Goal: Contribute content: Contribute content

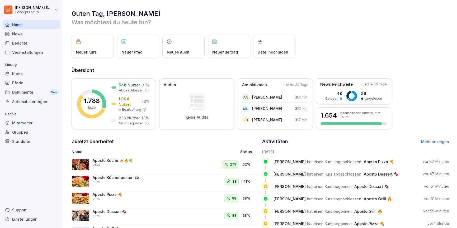
click at [18, 120] on div "Mitarbeiter" at bounding box center [32, 122] width 58 height 9
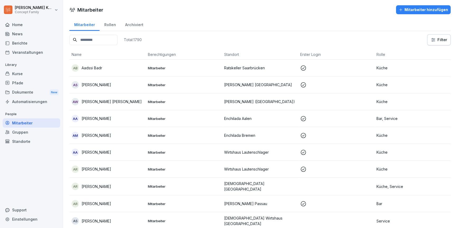
click at [22, 76] on div "Kurse" at bounding box center [32, 73] width 58 height 9
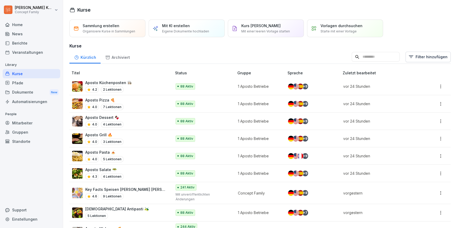
click at [23, 122] on div "Mitarbeiter" at bounding box center [32, 122] width 58 height 9
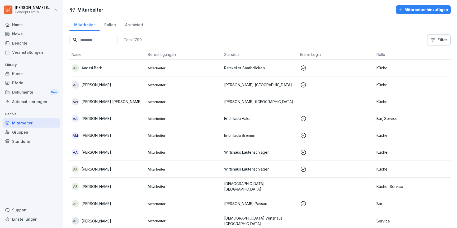
click at [16, 74] on div "Kurse" at bounding box center [32, 73] width 58 height 9
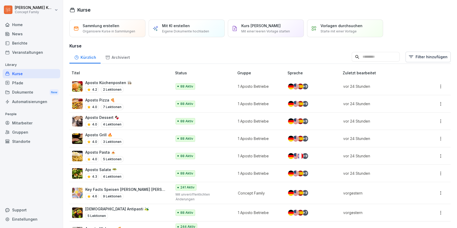
click at [29, 122] on div "Mitarbeiter" at bounding box center [32, 122] width 58 height 9
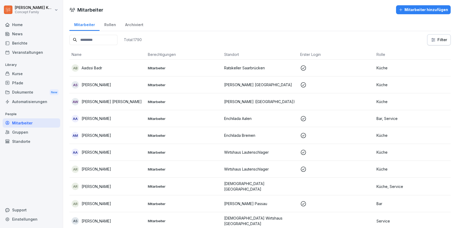
click at [92, 39] on input at bounding box center [93, 40] width 48 height 10
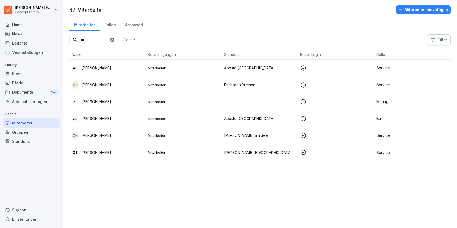
type input "***"
click at [105, 103] on p "Zoe Burkhard" at bounding box center [97, 102] width 30 height 6
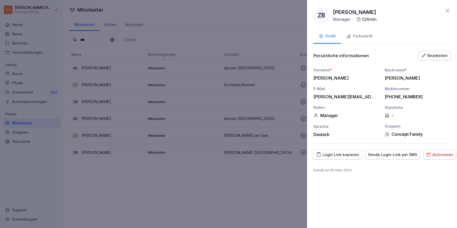
click at [431, 56] on div "Bearbeiten" at bounding box center [434, 56] width 26 height 6
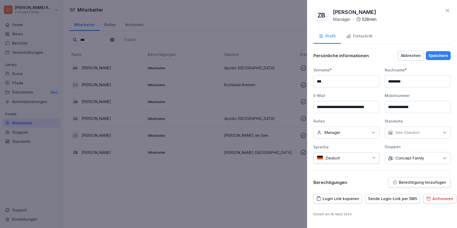
click at [412, 157] on p "Concept Family" at bounding box center [409, 158] width 29 height 5
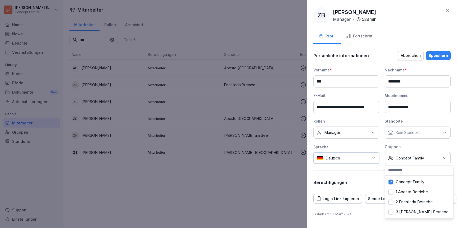
click at [391, 192] on button "1 Aposto Betriebe" at bounding box center [390, 192] width 5 height 5
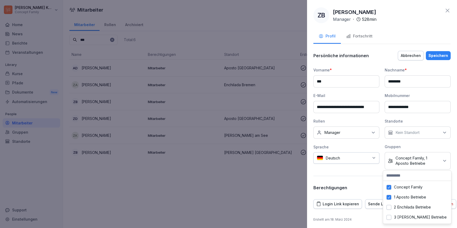
click at [389, 208] on button "2 Enchilada Betriebe" at bounding box center [388, 207] width 5 height 5
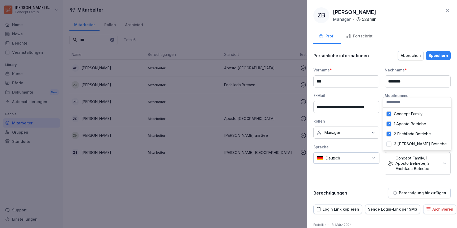
click at [388, 145] on button "3 Wilma Wunder Betriebe" at bounding box center [388, 144] width 5 height 5
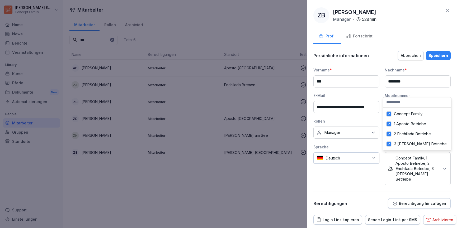
click at [363, 177] on div "Sprache Deutsch" at bounding box center [346, 164] width 66 height 41
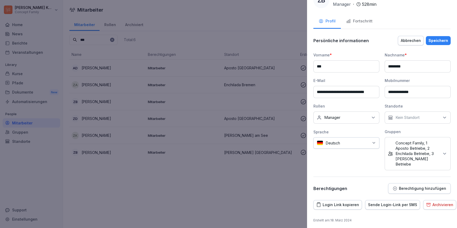
scroll to position [16, 0]
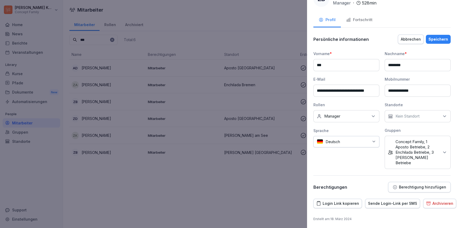
click at [406, 183] on button "Berechtigung hinzufügen" at bounding box center [419, 187] width 63 height 11
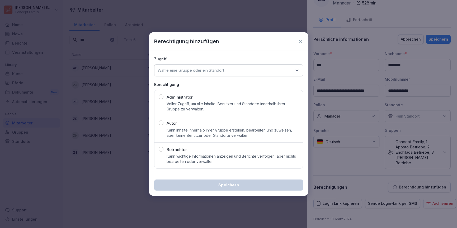
click at [206, 129] on p "Kann Inhalte innerhalb ihrer Gruppe erstellen, bearbeiten und zuweisen, aber ke…" at bounding box center [233, 133] width 132 height 11
click at [201, 74] on div "Wähle eine Gruppe oder ein Standort" at bounding box center [228, 70] width 149 height 12
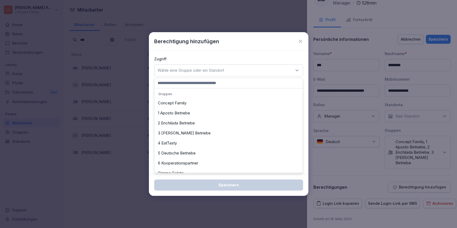
click at [180, 101] on div "Concept Family" at bounding box center [229, 103] width 146 height 10
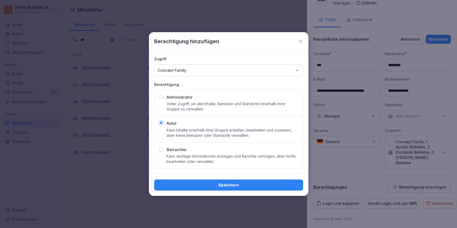
click at [223, 187] on div "Speichern" at bounding box center [228, 185] width 140 height 6
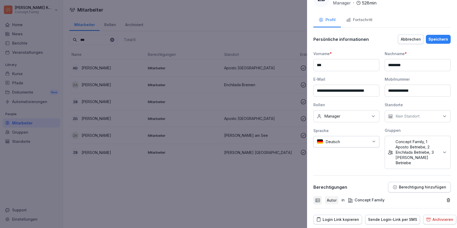
click at [437, 40] on div "Speichern" at bounding box center [438, 39] width 20 height 6
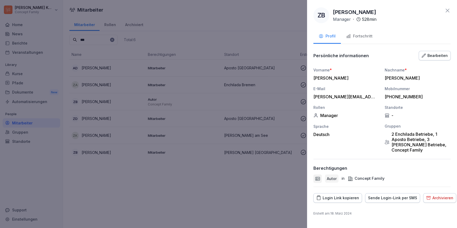
click at [362, 39] on button "Fortschritt" at bounding box center [359, 37] width 37 height 14
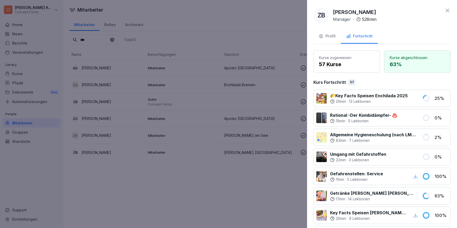
click at [332, 36] on div "Profil" at bounding box center [327, 36] width 17 height 6
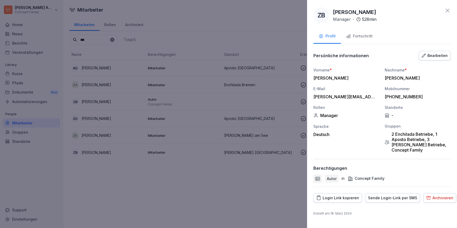
click at [20, 78] on div at bounding box center [228, 114] width 457 height 228
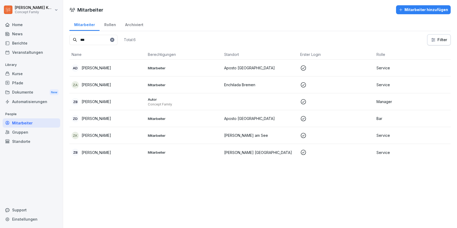
click at [13, 73] on div "Kurse" at bounding box center [32, 73] width 58 height 9
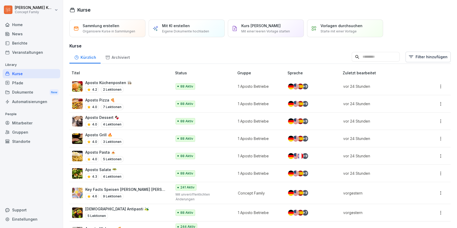
click at [193, 29] on p "Eigene Dokumente hochladen" at bounding box center [185, 31] width 47 height 5
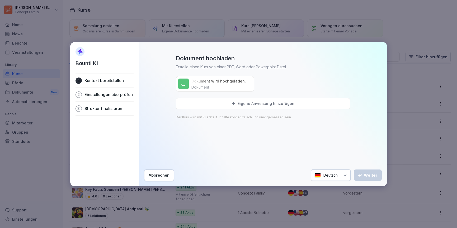
click at [249, 104] on p "Eigene Anweisung hinzufügen" at bounding box center [266, 103] width 57 height 5
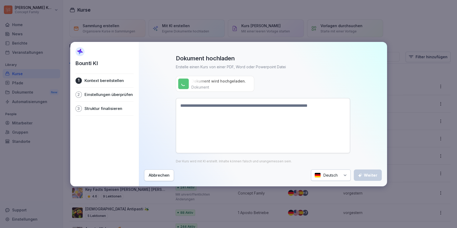
click at [230, 113] on textarea at bounding box center [263, 125] width 174 height 55
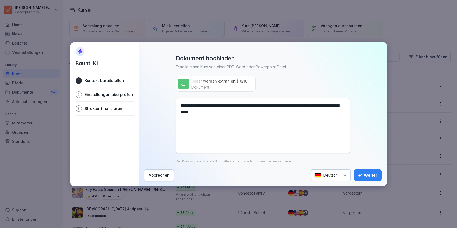
click at [221, 112] on textarea "**********" at bounding box center [263, 125] width 174 height 55
click at [256, 114] on textarea "**********" at bounding box center [263, 125] width 174 height 55
click at [205, 122] on textarea "**********" at bounding box center [263, 125] width 174 height 55
type textarea "**********"
click at [371, 173] on div "Weiter" at bounding box center [368, 176] width 20 height 6
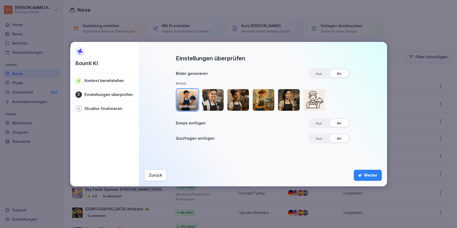
click at [210, 103] on img "button" at bounding box center [213, 100] width 22 height 22
click at [193, 99] on img "button" at bounding box center [188, 100] width 22 height 22
click at [376, 178] on div "Weiter" at bounding box center [368, 176] width 20 height 6
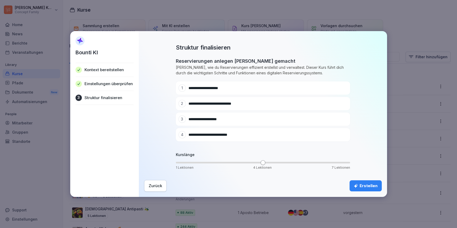
click at [236, 163] on span "1 Lektionen 4 Lektionen 7 Lektionen" at bounding box center [263, 163] width 174 height 2
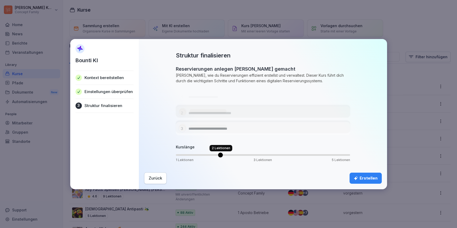
click at [218, 158] on span "Volume" at bounding box center [220, 155] width 5 height 5
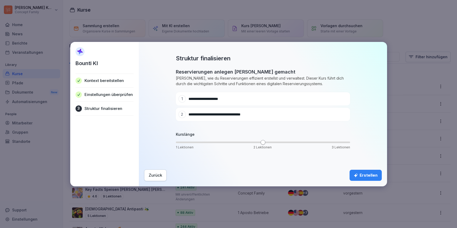
click at [364, 175] on div "Erstellen" at bounding box center [366, 176] width 24 height 6
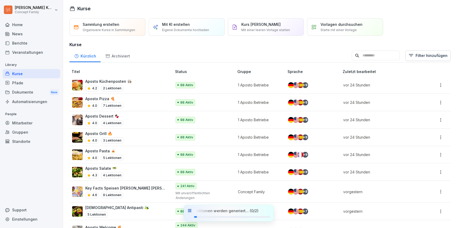
scroll to position [0, 0]
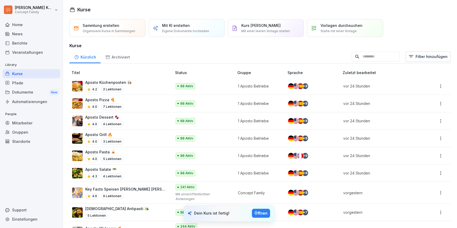
click at [258, 213] on div "Öffnen" at bounding box center [260, 214] width 13 height 6
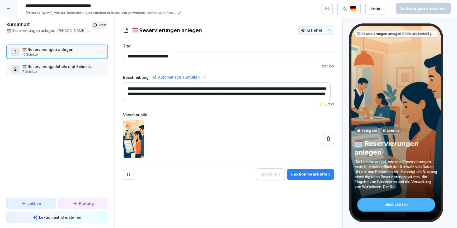
click at [66, 65] on p "🗓️ Reservierungsdetails und Schichtauswahl" at bounding box center [58, 67] width 72 height 6
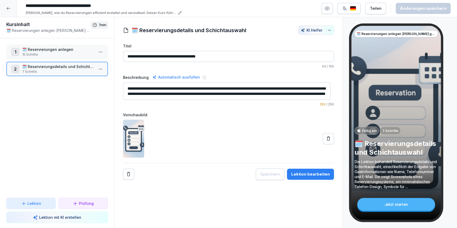
click at [63, 55] on p "15 Schritte" at bounding box center [58, 54] width 72 height 5
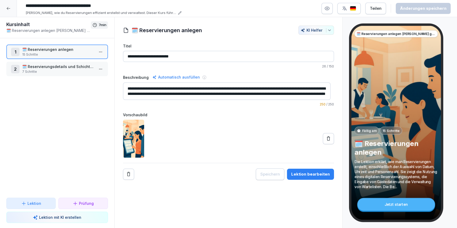
click at [258, 91] on textarea "**********" at bounding box center [226, 91] width 207 height 17
click at [313, 177] on div "Lektion bearbeiten" at bounding box center [310, 175] width 39 height 6
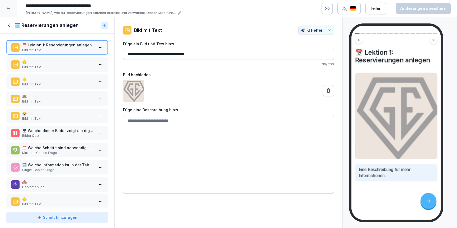
click at [58, 67] on p "Bild mit Text" at bounding box center [58, 67] width 72 height 5
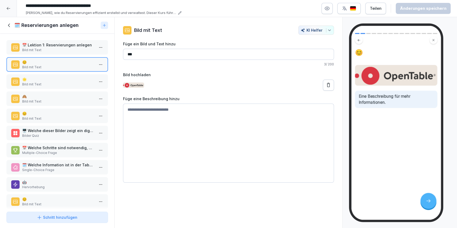
click at [55, 80] on p "🌟" at bounding box center [58, 80] width 72 height 6
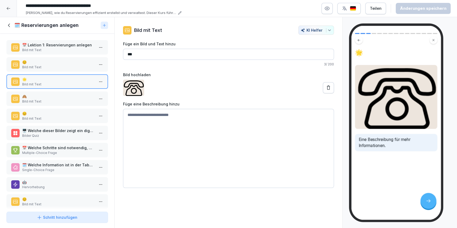
click at [51, 100] on p "Bild mit Text" at bounding box center [58, 101] width 72 height 5
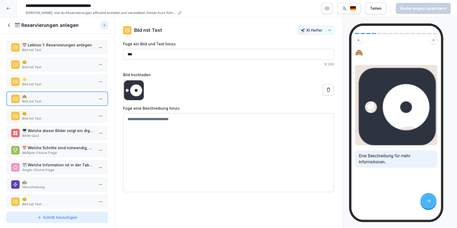
click at [54, 112] on p "😊" at bounding box center [58, 114] width 72 height 6
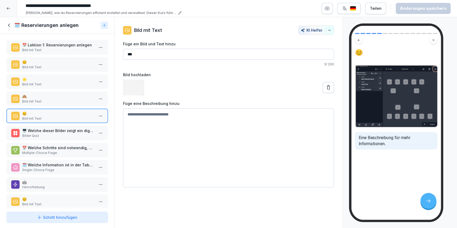
click at [56, 129] on p "🖥️ Welche dieser Bilder zeigt ein digitales Reservierungssystem?" at bounding box center [58, 131] width 72 height 6
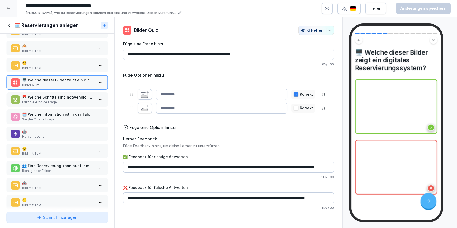
scroll to position [53, 0]
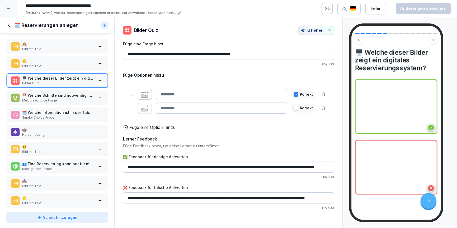
click at [55, 150] on p "Bild mit Text" at bounding box center [58, 152] width 72 height 5
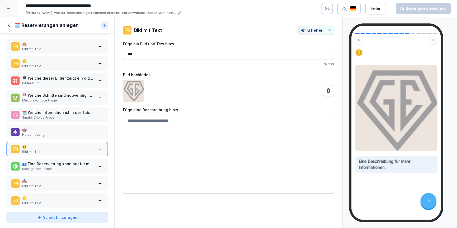
click at [52, 172] on div "👥 Eine Reservierung kann nur für maximal 8 Gäste angelegt werden. Richtig oder …" at bounding box center [57, 166] width 102 height 15
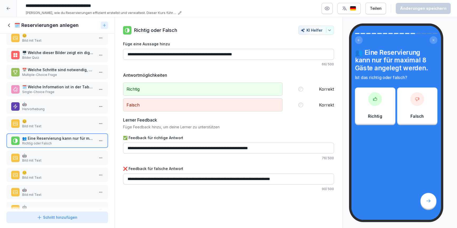
scroll to position [79, 0]
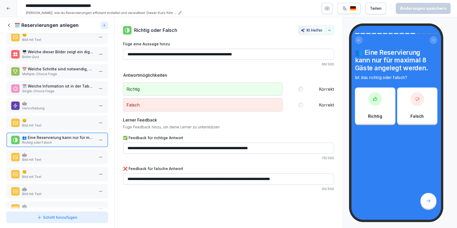
click at [53, 158] on p "Bild mit Text" at bounding box center [58, 160] width 72 height 5
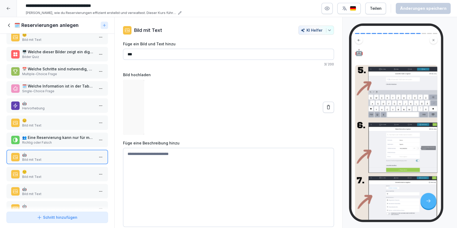
click at [53, 170] on p "🙂" at bounding box center [58, 172] width 72 height 6
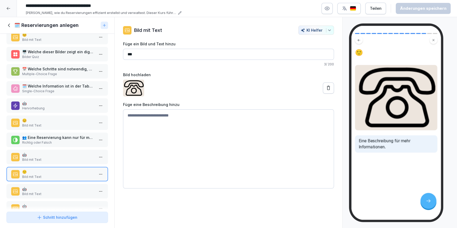
click at [52, 154] on p "🤖" at bounding box center [58, 155] width 72 height 6
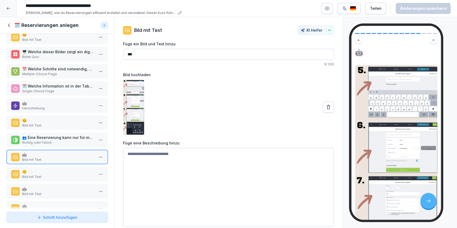
scroll to position [93, 0]
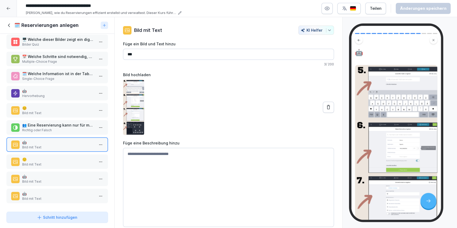
click at [45, 162] on p "Bild mit Text" at bounding box center [58, 164] width 72 height 5
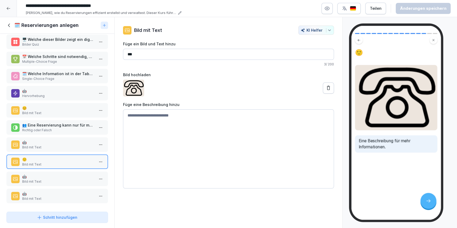
click at [48, 174] on p "🤖" at bounding box center [58, 177] width 72 height 6
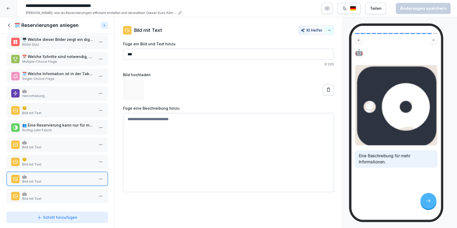
click at [46, 191] on p "🤖" at bounding box center [58, 194] width 72 height 6
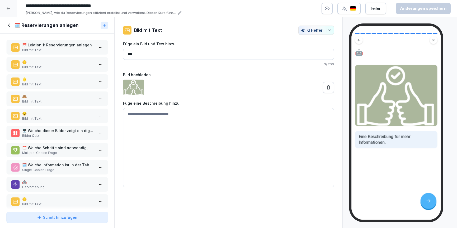
click at [33, 49] on p "Bild mit Text" at bounding box center [58, 50] width 72 height 5
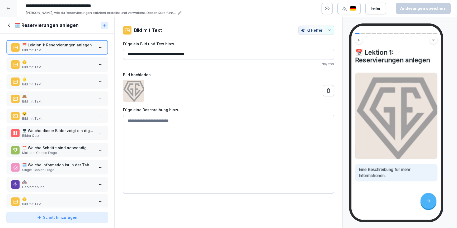
click at [33, 58] on div "😊 Bild mit Text" at bounding box center [57, 64] width 102 height 15
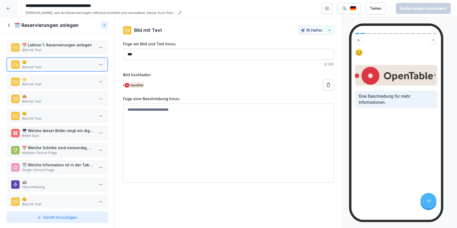
click at [50, 47] on p "📅 Lektion 1: Reservierungen anlegen" at bounding box center [58, 45] width 72 height 6
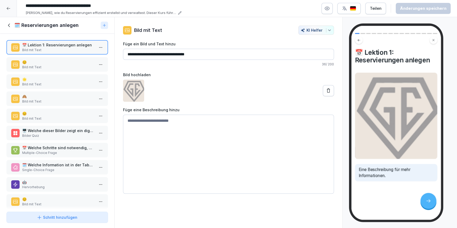
click at [37, 65] on p "Bild mit Text" at bounding box center [58, 67] width 72 height 5
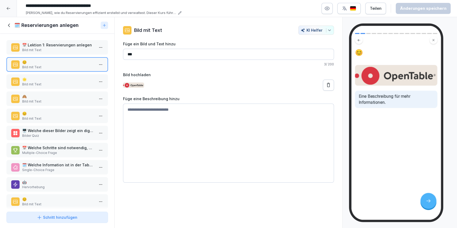
click at [34, 181] on p "🤖" at bounding box center [58, 182] width 72 height 6
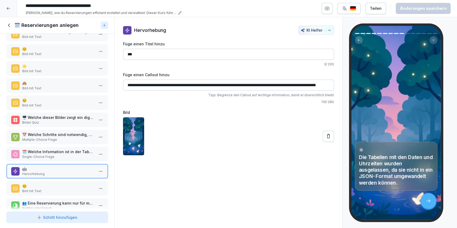
scroll to position [16, 0]
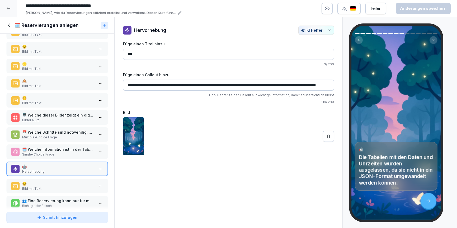
click at [46, 192] on div "😊 Bild mit Text" at bounding box center [57, 186] width 102 height 15
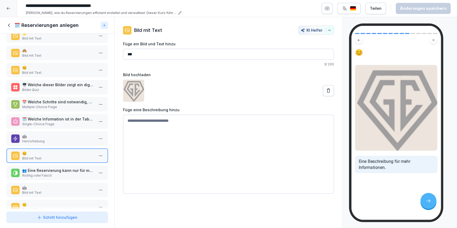
scroll to position [93, 0]
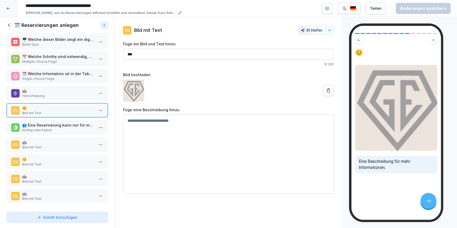
click at [50, 146] on p "Bild mit Text" at bounding box center [58, 147] width 72 height 5
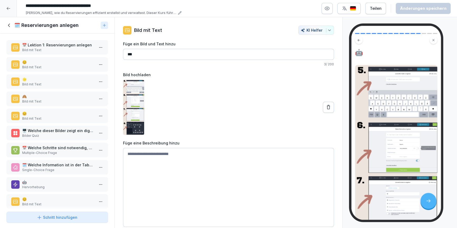
click at [38, 50] on p "Bild mit Text" at bounding box center [58, 50] width 72 height 5
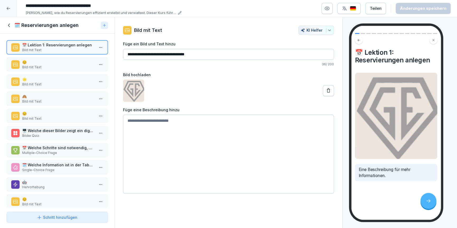
click at [46, 216] on div "Schritt hinzufügen" at bounding box center [57, 218] width 41 height 6
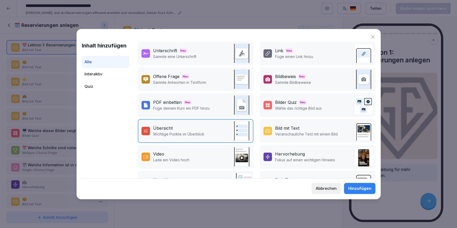
click at [290, 132] on p "Veranschauliche Text mit einem Bild" at bounding box center [306, 134] width 63 height 6
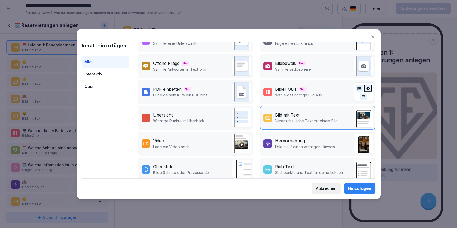
scroll to position [17, 0]
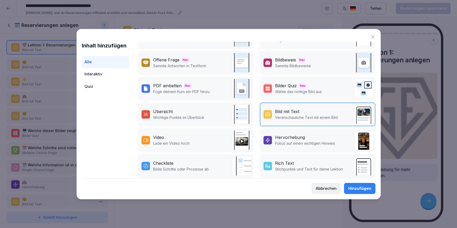
click at [324, 188] on div "Abbrechen" at bounding box center [326, 189] width 21 height 6
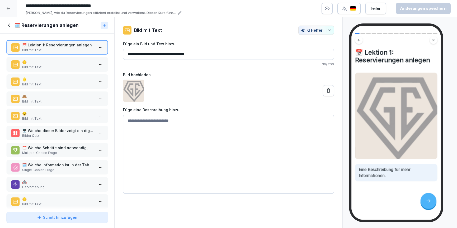
click at [26, 218] on div "Schritt hinzufügen" at bounding box center [57, 218] width 93 height 6
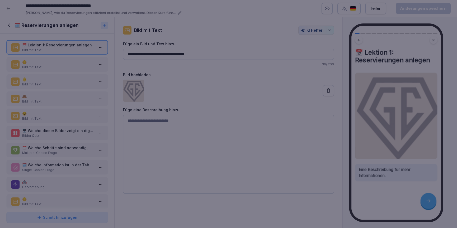
click at [29, 210] on div at bounding box center [228, 114] width 457 height 228
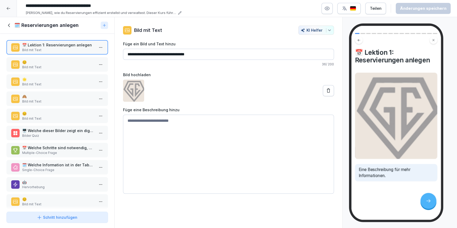
click at [36, 221] on button "Schritt hinzufügen" at bounding box center [57, 217] width 102 height 11
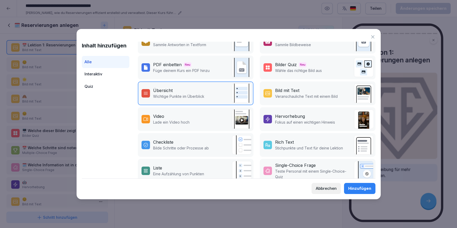
scroll to position [37, 0]
click at [167, 146] on p "Bilde Schritte oder Prozesse ab" at bounding box center [181, 149] width 56 height 6
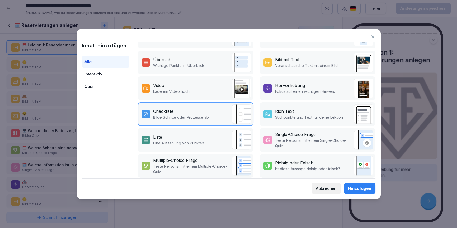
scroll to position [69, 0]
click at [176, 145] on p "Eine Aufzählung von Punkten" at bounding box center [178, 143] width 51 height 6
click at [286, 112] on div "Rich Text" at bounding box center [284, 111] width 19 height 6
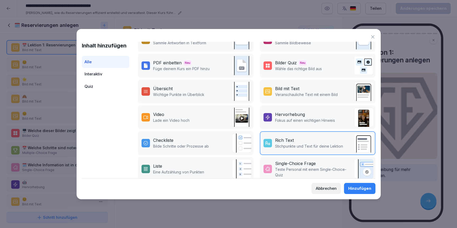
scroll to position [31, 0]
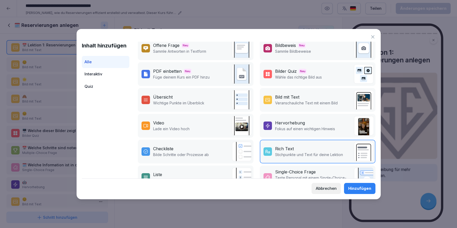
click at [285, 102] on p "Veranschauliche Text mit einem Bild" at bounding box center [306, 103] width 63 height 6
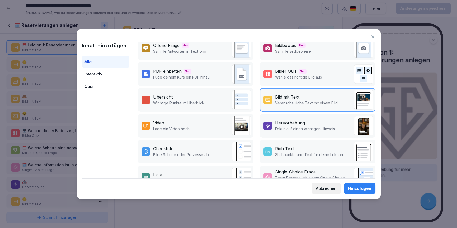
click at [289, 127] on p "Fokus auf einen wichtigen Hinweis" at bounding box center [305, 129] width 60 height 6
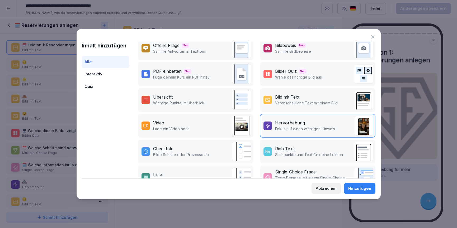
click at [321, 103] on p "Veranschauliche Text mit einem Bild" at bounding box center [306, 103] width 63 height 6
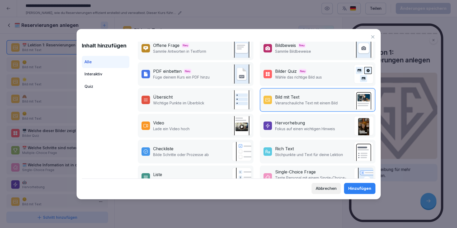
click at [329, 190] on div "Abbrechen" at bounding box center [326, 189] width 21 height 6
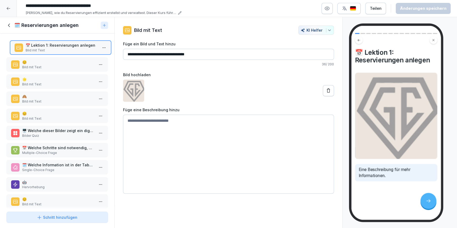
drag, startPoint x: 72, startPoint y: 49, endPoint x: 75, endPoint y: 49, distance: 3.5
click at [75, 49] on p "Bild mit Text" at bounding box center [62, 50] width 72 height 5
click at [327, 91] on icon at bounding box center [328, 90] width 5 height 5
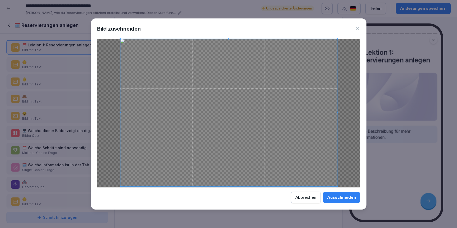
click at [337, 186] on span at bounding box center [337, 186] width 1 height 1
click at [347, 197] on div "Ausschneiden" at bounding box center [341, 198] width 29 height 6
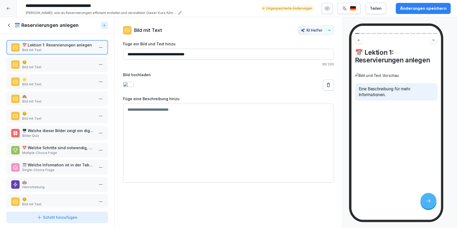
click at [162, 57] on input "**********" at bounding box center [228, 54] width 211 height 11
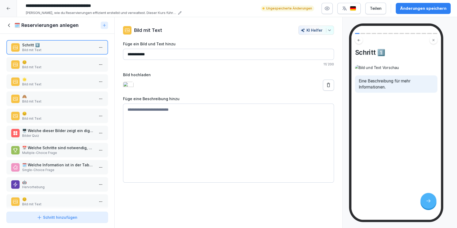
type input "**********"
click at [158, 115] on textarea at bounding box center [228, 143] width 211 height 79
click at [152, 114] on textarea at bounding box center [228, 143] width 211 height 79
paste textarea "**********"
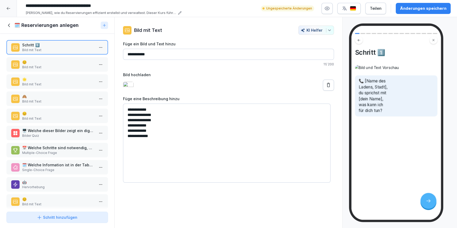
click at [126, 118] on textarea "**********" at bounding box center [226, 143] width 207 height 79
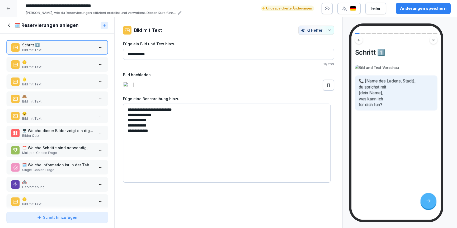
click at [126, 118] on textarea "**********" at bounding box center [226, 143] width 207 height 79
click at [125, 118] on textarea "**********" at bounding box center [226, 143] width 207 height 79
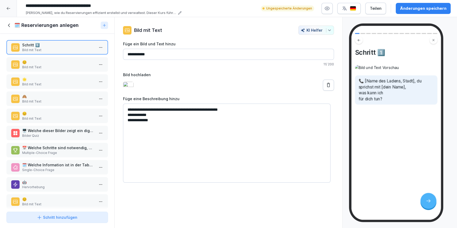
click at [129, 119] on textarea "**********" at bounding box center [226, 143] width 207 height 79
click at [128, 117] on textarea "**********" at bounding box center [226, 143] width 207 height 79
type textarea "**********"
click at [252, 137] on textarea "**********" at bounding box center [226, 143] width 207 height 79
click at [34, 65] on p "Bild mit Text" at bounding box center [58, 67] width 72 height 5
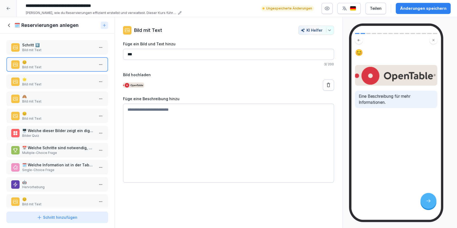
click at [36, 51] on p "Bild mit Text" at bounding box center [58, 50] width 72 height 5
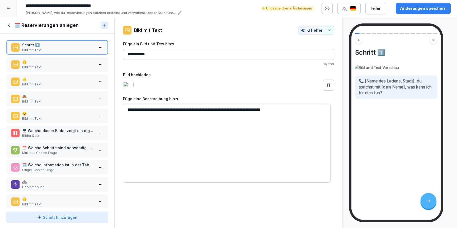
click at [38, 219] on icon at bounding box center [39, 217] width 5 height 5
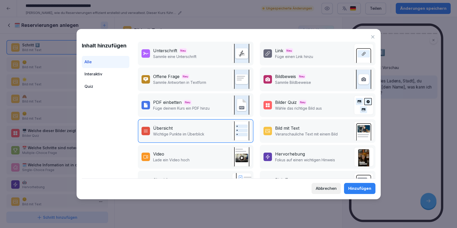
click at [298, 161] on p "Fokus auf einen wichtigen Hinweis" at bounding box center [305, 160] width 60 height 6
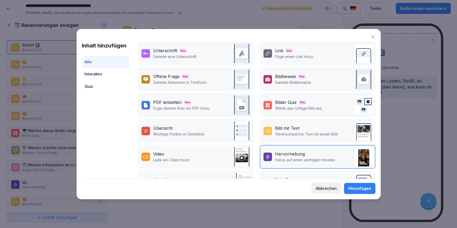
click at [353, 189] on div "Hinzufügen" at bounding box center [359, 189] width 23 height 6
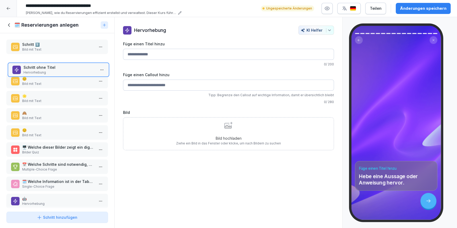
drag, startPoint x: 32, startPoint y: 192, endPoint x: 33, endPoint y: 66, distance: 125.9
click at [33, 66] on p "Schritt ohne Titel" at bounding box center [59, 68] width 72 height 6
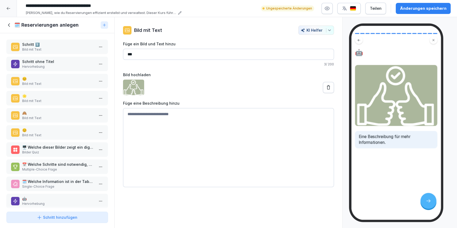
click at [55, 68] on p "Hervorhebung" at bounding box center [58, 66] width 72 height 5
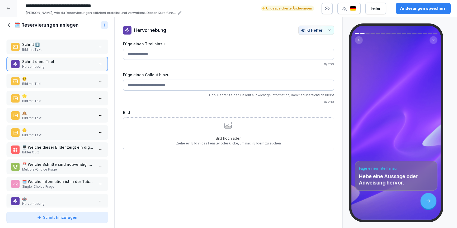
click at [200, 128] on div "Bild hochladen Ziehe ein Bild in das Fenster oder klicke, um nach Bildern zu su…" at bounding box center [228, 134] width 105 height 24
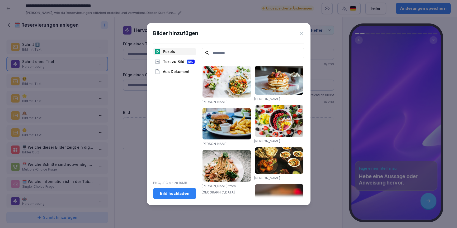
click at [221, 53] on input at bounding box center [253, 53] width 102 height 10
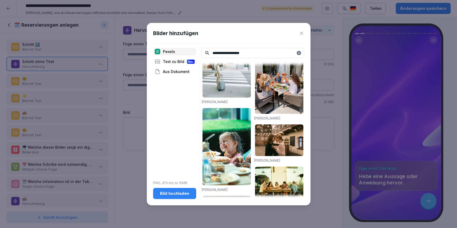
scroll to position [637, 0]
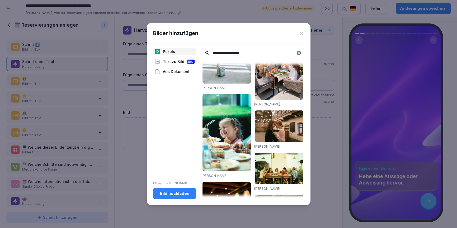
type input "**********"
click at [221, 120] on img at bounding box center [226, 132] width 48 height 77
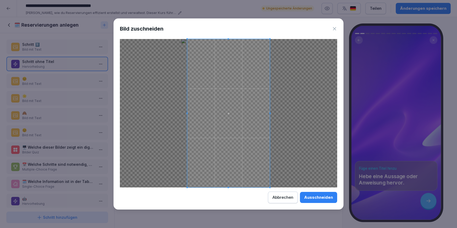
click at [315, 202] on button "Ausschneiden" at bounding box center [318, 197] width 37 height 11
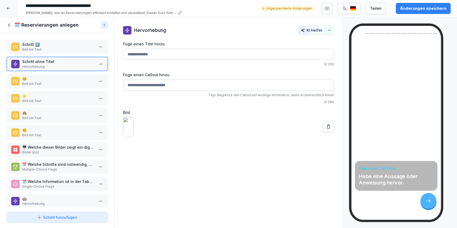
click at [157, 84] on input "Füge einen Callout hinzu" at bounding box center [228, 85] width 211 height 11
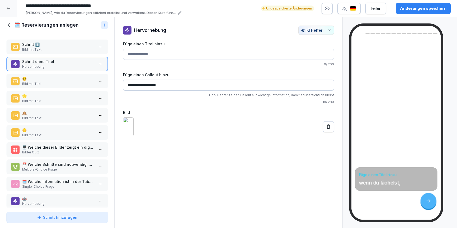
type input "**********"
click at [143, 56] on input "Füge einen Titel hinzu" at bounding box center [228, 54] width 211 height 11
type input "**********"
click at [173, 85] on input "**********" at bounding box center [228, 85] width 211 height 11
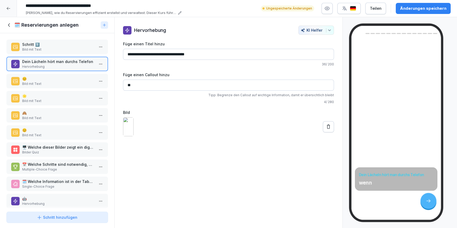
type input "*"
type input "**********"
click at [323, 132] on button at bounding box center [328, 126] width 11 height 11
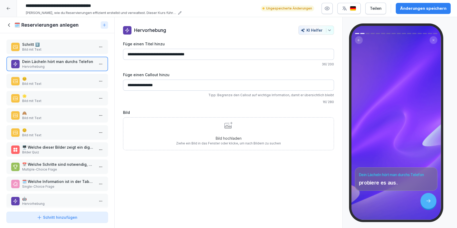
click at [274, 132] on div "Bild hochladen Ziehe ein Bild in das Fenster oder klicke, um nach Bildern zu su…" at bounding box center [228, 134] width 105 height 24
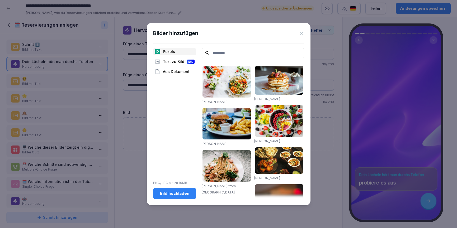
click at [174, 59] on div "Text zu Bild Neu" at bounding box center [174, 61] width 43 height 7
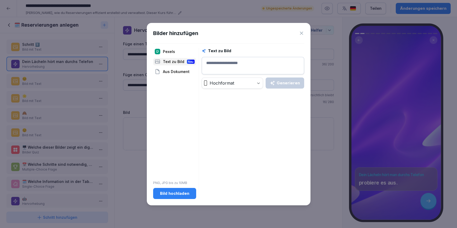
click at [239, 66] on textarea at bounding box center [253, 65] width 102 height 17
type textarea "**********"
click at [282, 84] on div "Generieren" at bounding box center [285, 83] width 30 height 6
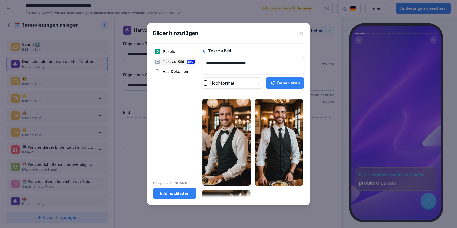
click at [232, 123] on img at bounding box center [226, 142] width 48 height 87
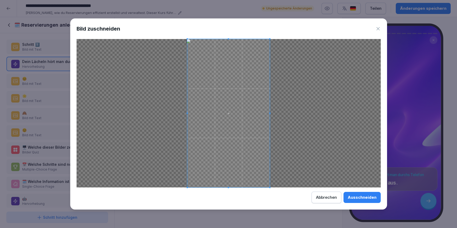
click at [365, 194] on button "Ausschneiden" at bounding box center [361, 197] width 37 height 11
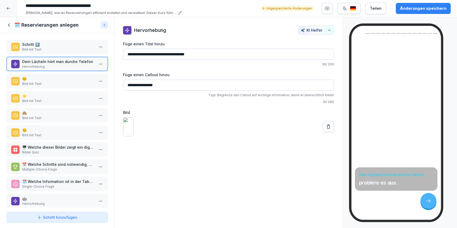
click at [327, 132] on button at bounding box center [328, 126] width 11 height 11
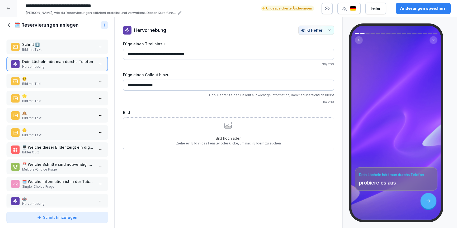
click at [267, 128] on div "Bild hochladen Ziehe ein Bild in das Fenster oder klicke, um nach Bildern zu su…" at bounding box center [228, 134] width 105 height 24
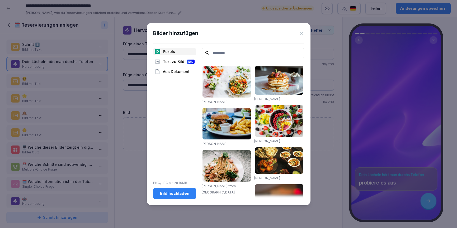
click at [172, 60] on div "Text zu Bild Neu" at bounding box center [174, 61] width 43 height 7
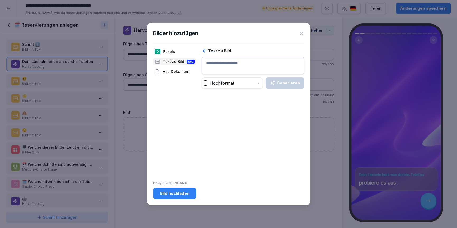
click at [176, 71] on div "Aus Dokument" at bounding box center [174, 71] width 43 height 7
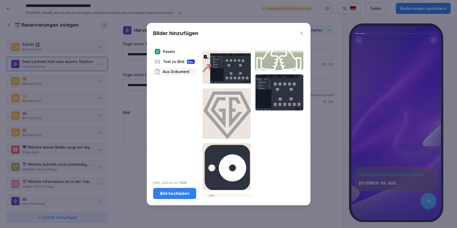
scroll to position [154, 0]
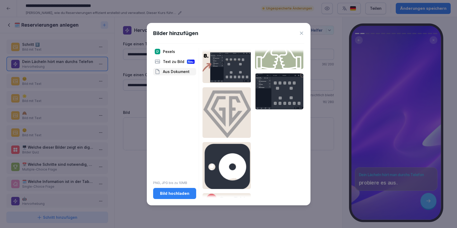
click at [302, 32] on icon at bounding box center [301, 33] width 5 height 5
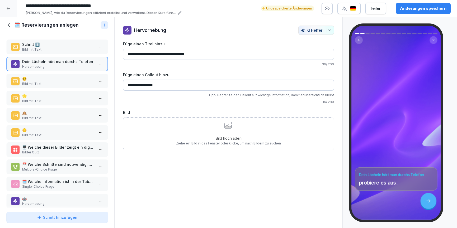
click at [200, 130] on div "Bild hochladen Ziehe ein Bild in das Fenster oder klicke, um nach Bildern zu su…" at bounding box center [228, 134] width 105 height 24
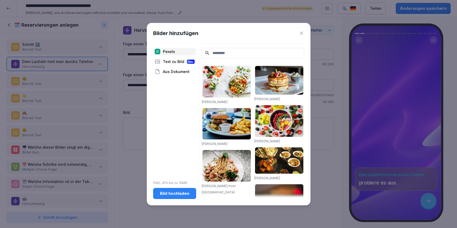
click at [215, 56] on input at bounding box center [253, 53] width 102 height 10
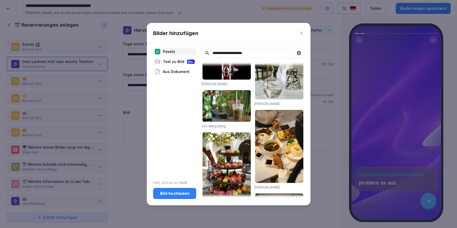
scroll to position [0, 0]
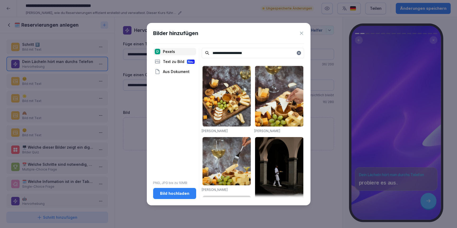
click at [223, 53] on input "**********" at bounding box center [253, 53] width 102 height 10
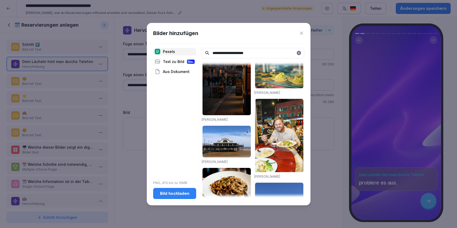
scroll to position [649, 0]
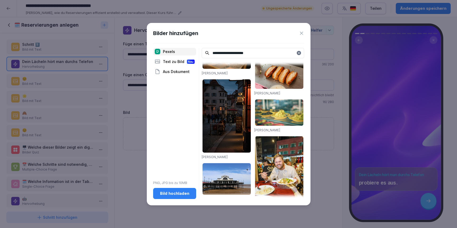
type input "**********"
click at [276, 160] on img at bounding box center [279, 172] width 48 height 73
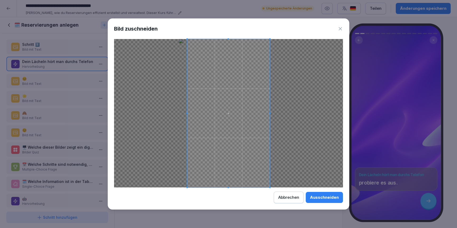
click at [316, 195] on div "Ausschneiden" at bounding box center [324, 198] width 29 height 6
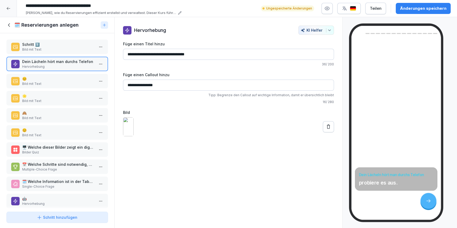
click at [43, 83] on p "Bild mit Text" at bounding box center [58, 84] width 72 height 5
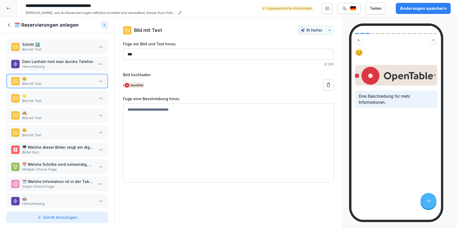
click at [45, 65] on p "Hervorhebung" at bounding box center [58, 66] width 72 height 5
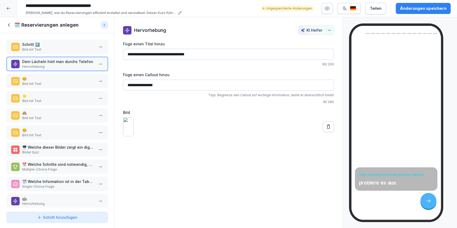
click at [43, 46] on p "Schritt 1️⃣" at bounding box center [58, 45] width 72 height 6
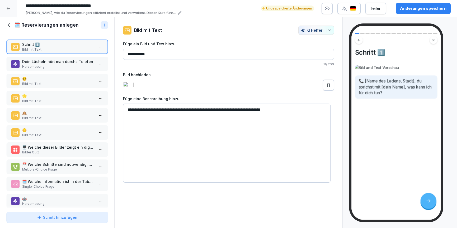
click at [44, 62] on p "Dein Lächeln hört man durchs Telefon" at bounding box center [58, 62] width 72 height 6
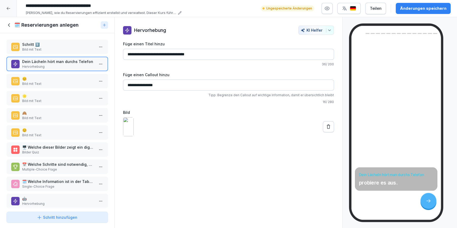
click at [43, 82] on p "Bild mit Text" at bounding box center [58, 84] width 72 height 5
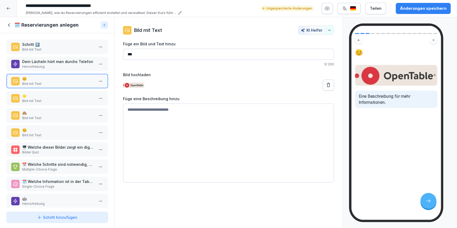
click at [180, 58] on input "**" at bounding box center [228, 54] width 211 height 11
type input "**********"
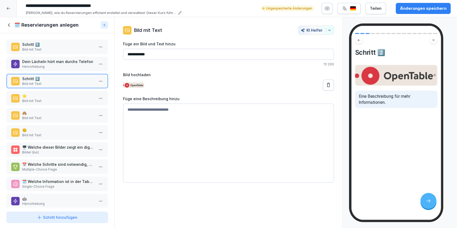
click at [323, 89] on button at bounding box center [328, 85] width 11 height 11
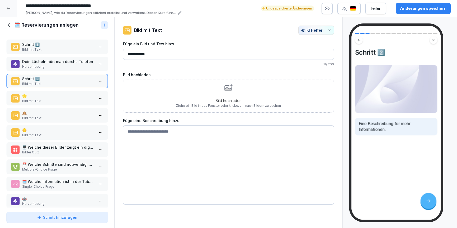
click at [205, 98] on p "Bild hochladen" at bounding box center [228, 101] width 105 height 6
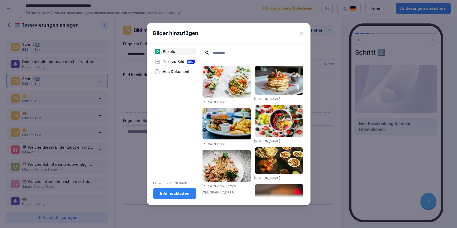
click at [166, 72] on div "Aus Dokument" at bounding box center [174, 71] width 43 height 7
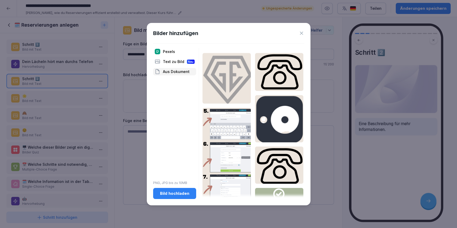
click at [301, 32] on icon at bounding box center [301, 33] width 5 height 5
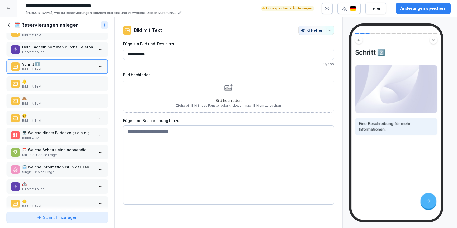
scroll to position [13, 0]
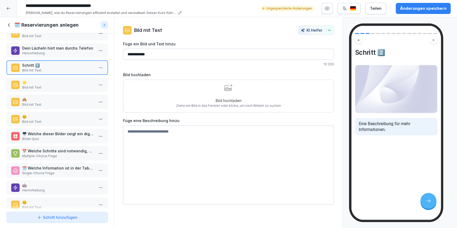
click at [37, 220] on div "Schritt hinzufügen" at bounding box center [57, 218] width 93 height 6
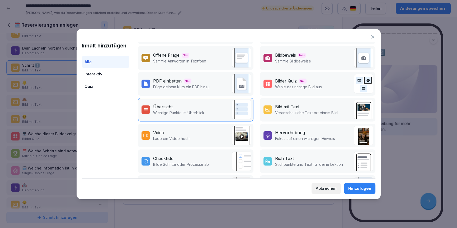
scroll to position [47, 0]
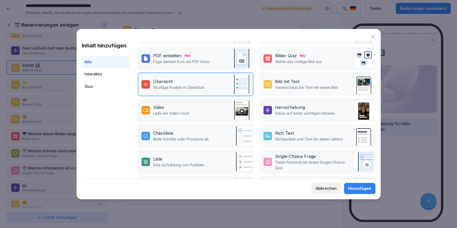
click at [186, 139] on p "Bilde Schritte oder Prozesse ab" at bounding box center [181, 139] width 56 height 6
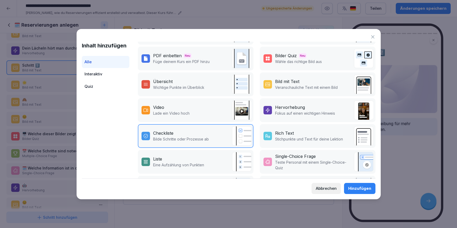
click at [352, 185] on button "Hinzufügen" at bounding box center [359, 188] width 31 height 11
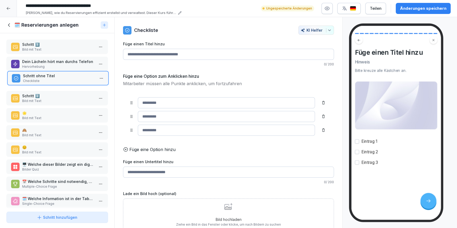
drag, startPoint x: 38, startPoint y: 188, endPoint x: 39, endPoint y: 72, distance: 115.6
click at [39, 73] on p "Schritt ohne Titel" at bounding box center [59, 76] width 72 height 6
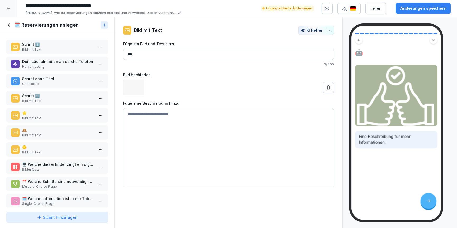
click at [38, 82] on p "Checkliste" at bounding box center [58, 84] width 72 height 5
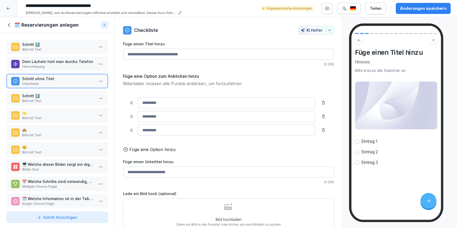
click at [167, 58] on input "Füge einen Titel hinzu" at bounding box center [228, 54] width 211 height 11
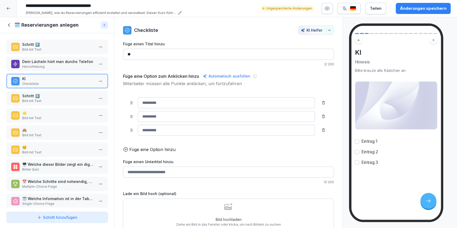
type input "*"
type input "**********"
click at [157, 103] on input at bounding box center [226, 102] width 177 height 11
click at [433, 12] on button "Änderungen speichern" at bounding box center [423, 8] width 55 height 11
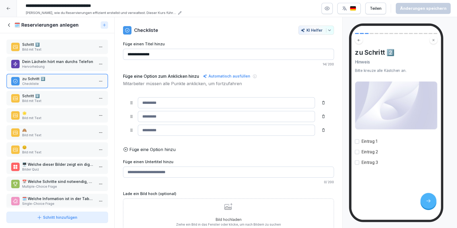
click at [381, 10] on div "Teilen" at bounding box center [376, 9] width 12 height 6
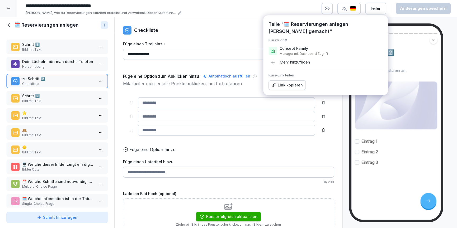
click at [293, 64] on div "Mehr hinzufügen" at bounding box center [288, 62] width 41 height 8
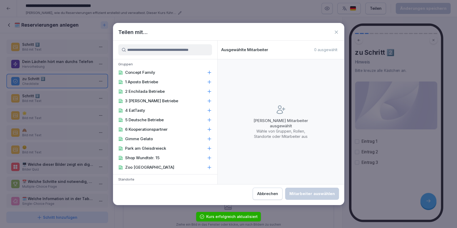
click at [160, 50] on input at bounding box center [165, 49] width 94 height 11
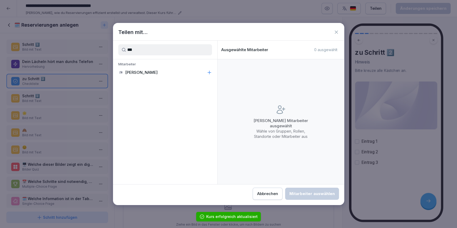
type input "***"
click at [146, 76] on div "ZB Zoe Burkhard" at bounding box center [165, 73] width 104 height 10
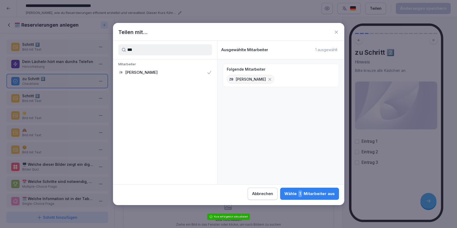
click at [307, 195] on div "Wähle 1 Mitarbeiter aus" at bounding box center [309, 194] width 50 height 7
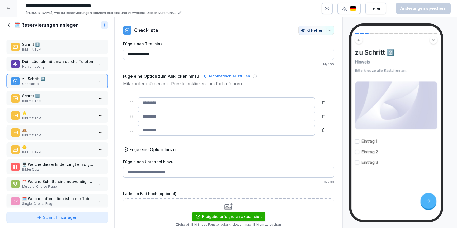
click at [8, 22] on icon at bounding box center [9, 25] width 6 height 6
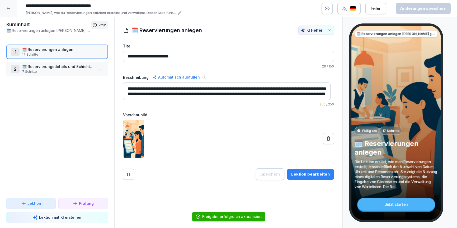
click at [8, 8] on icon at bounding box center [8, 8] width 4 height 4
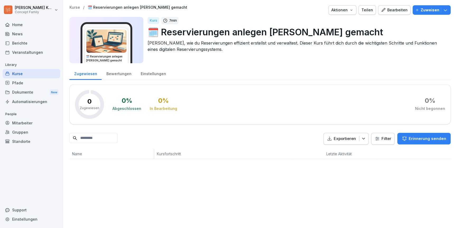
click at [171, 31] on p "🗓️ Reservierungen anlegen leicht gemacht" at bounding box center [297, 31] width 299 height 13
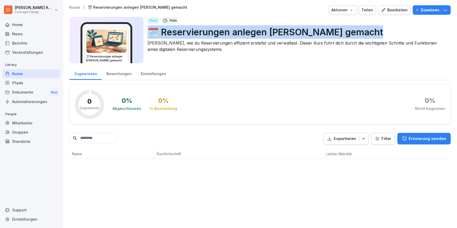
click at [171, 31] on p "🗓️ Reservierungen anlegen leicht gemacht" at bounding box center [297, 31] width 299 height 13
click at [390, 12] on div "Bearbeiten" at bounding box center [394, 10] width 27 height 6
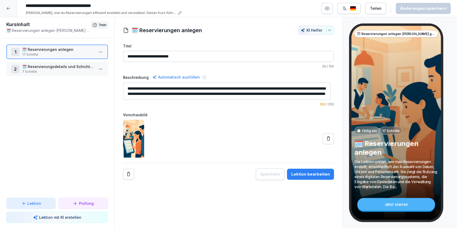
click at [96, 4] on input "**********" at bounding box center [102, 5] width 158 height 9
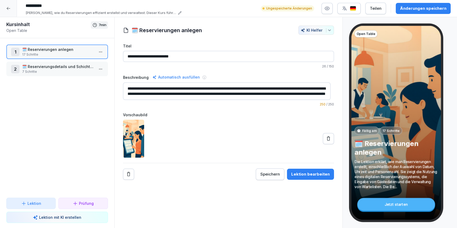
type input "**********"
click at [417, 9] on div "Änderungen speichern" at bounding box center [423, 9] width 46 height 6
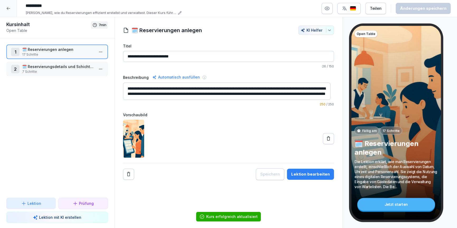
click at [12, 11] on div at bounding box center [8, 8] width 17 height 17
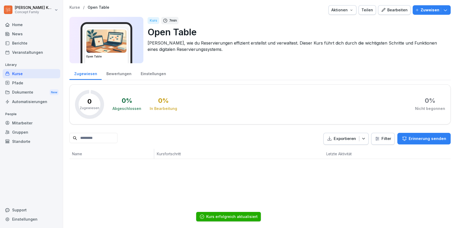
click at [22, 77] on div "Kurse" at bounding box center [32, 73] width 58 height 9
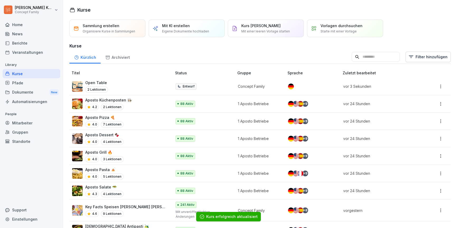
click at [377, 56] on input at bounding box center [376, 57] width 48 height 10
type input "*******"
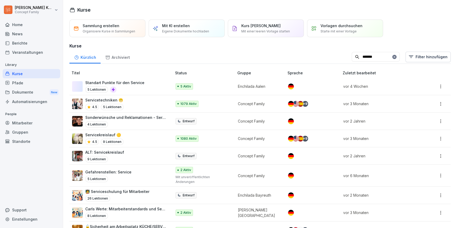
click at [136, 141] on div "Servicekreislauf 🟡 4.5 9 Lektionen" at bounding box center [119, 138] width 94 height 13
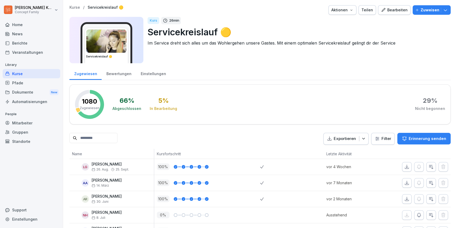
click at [392, 10] on div "Bearbeiten" at bounding box center [394, 10] width 27 height 6
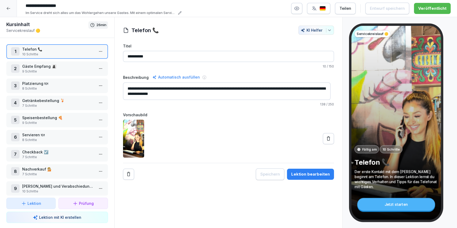
click at [304, 172] on div "Lektion bearbeiten" at bounding box center [310, 175] width 39 height 6
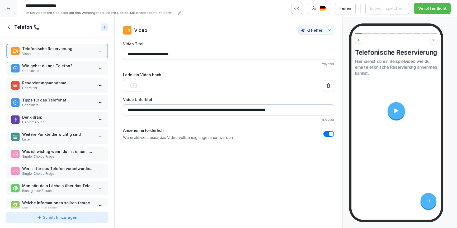
click at [58, 69] on p "Checkliste" at bounding box center [58, 71] width 72 height 5
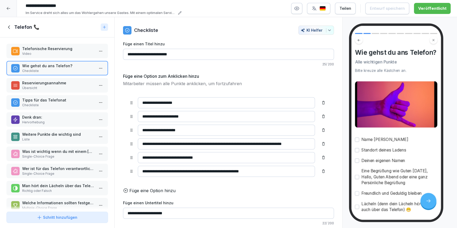
click at [8, 25] on icon at bounding box center [9, 27] width 6 height 6
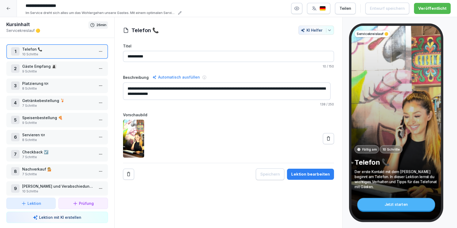
click at [349, 10] on div "Teilen" at bounding box center [345, 9] width 12 height 6
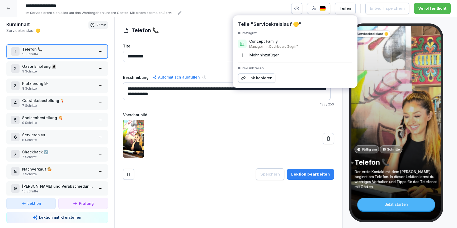
click at [266, 56] on div "Mehr hinzufügen" at bounding box center [258, 55] width 41 height 8
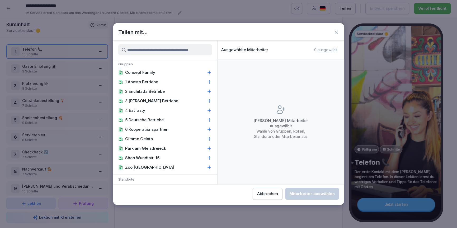
click at [190, 50] on input at bounding box center [165, 49] width 94 height 11
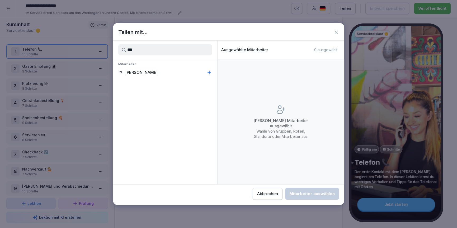
type input "***"
click at [184, 72] on div "ZB Zoe Burkhard" at bounding box center [165, 73] width 104 height 10
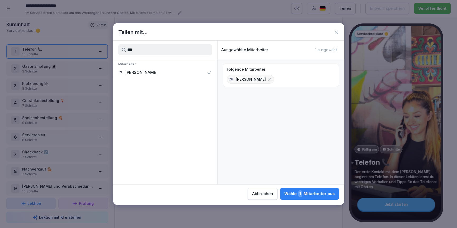
click at [319, 189] on button "Wähle 1 Mitarbeiter aus" at bounding box center [309, 194] width 59 height 12
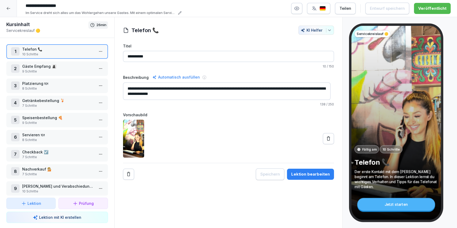
click at [315, 172] on div "Lektion bearbeiten" at bounding box center [310, 175] width 39 height 6
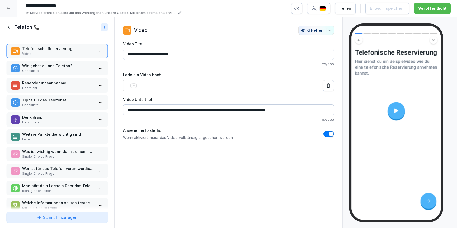
click at [51, 71] on p "Checkliste" at bounding box center [58, 71] width 72 height 5
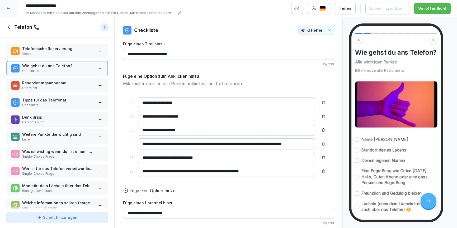
click at [51, 84] on p "Reservierungsannahme" at bounding box center [58, 83] width 72 height 6
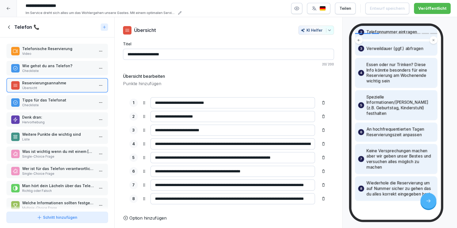
scroll to position [68, 0]
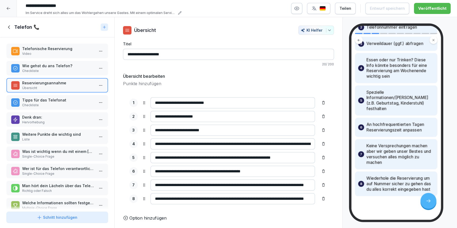
click at [27, 106] on p "Checkliste" at bounding box center [58, 105] width 72 height 5
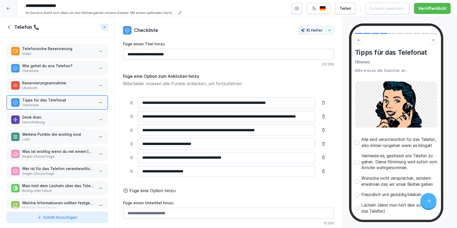
click at [31, 116] on p "Denk dran:" at bounding box center [58, 118] width 72 height 6
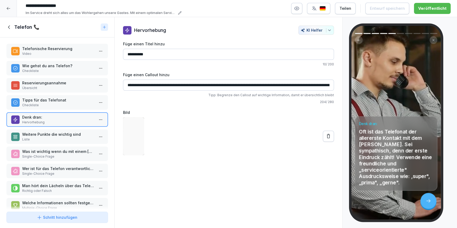
click at [37, 132] on p "Weitere Punkte die wichtig sind" at bounding box center [58, 135] width 72 height 6
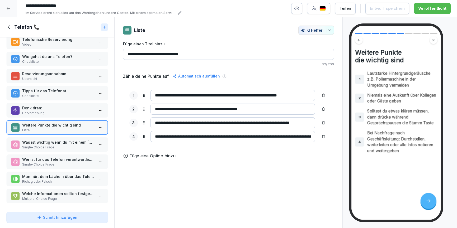
scroll to position [11, 0]
click at [47, 100] on div "Telefonische Reservierung Video Wie gehst du ans Telefon? Checkliste Reservieru…" at bounding box center [57, 123] width 114 height 172
click at [47, 94] on p "Checkliste" at bounding box center [58, 96] width 72 height 5
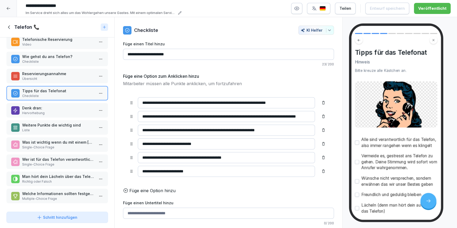
click at [47, 108] on p "Denk dran:" at bounding box center [58, 108] width 72 height 6
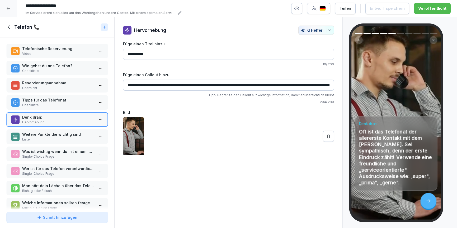
click at [45, 85] on p "Reservierungsannahme" at bounding box center [58, 83] width 72 height 6
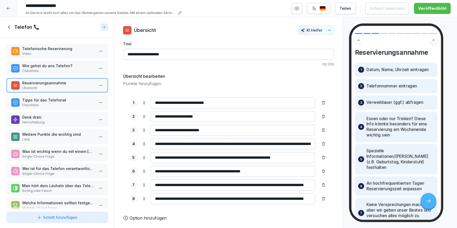
click at [45, 66] on p "Wie gehst du ans Telefon?" at bounding box center [58, 66] width 72 height 6
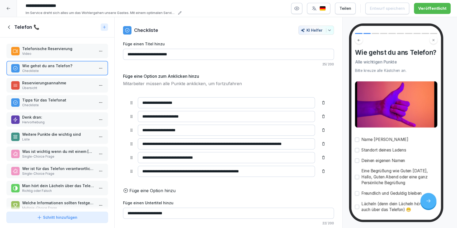
click at [49, 52] on p "Video" at bounding box center [58, 53] width 72 height 5
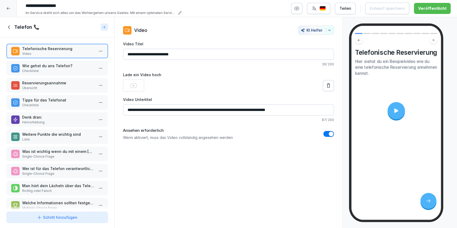
click at [48, 107] on p "Checkliste" at bounding box center [58, 105] width 72 height 5
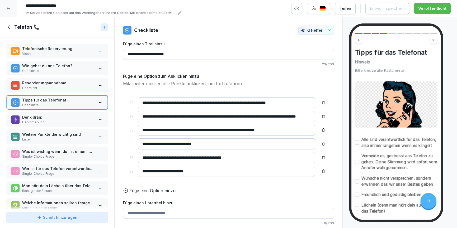
click at [48, 120] on p "Hervorhebung" at bounding box center [58, 122] width 72 height 5
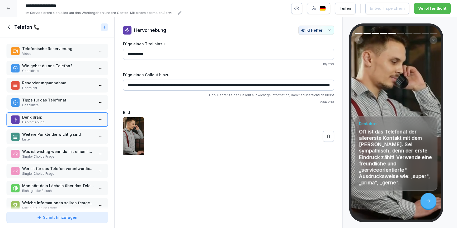
click at [52, 55] on p "Video" at bounding box center [58, 53] width 72 height 5
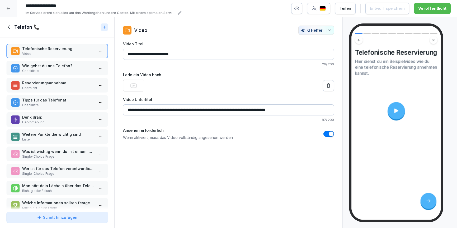
click at [414, 108] on video at bounding box center [396, 110] width 77 height 43
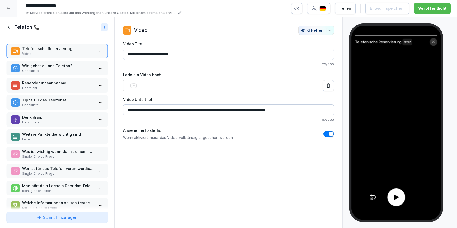
click at [435, 44] on icon at bounding box center [433, 42] width 4 height 4
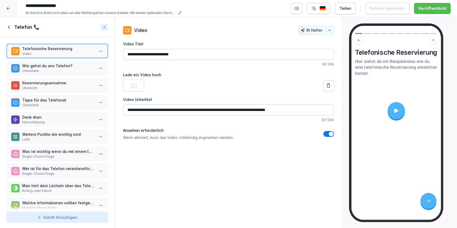
click at [8, 30] on icon at bounding box center [9, 27] width 6 height 6
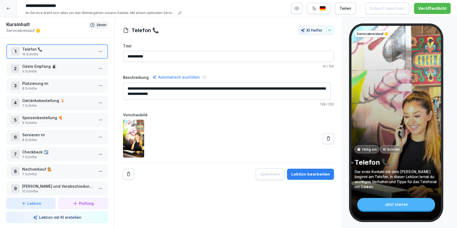
scroll to position [7, 0]
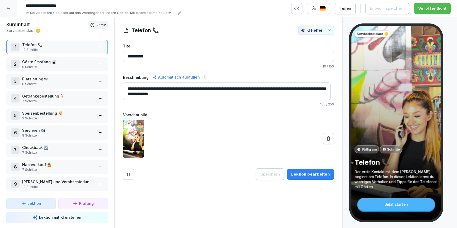
click at [42, 128] on p "Servieren 🍽" at bounding box center [58, 131] width 72 height 6
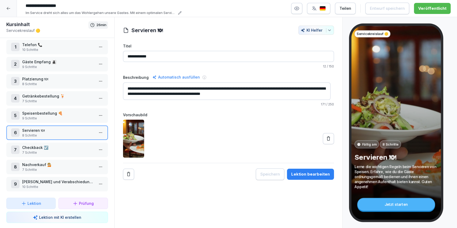
click at [48, 145] on p "Checkback ☑️" at bounding box center [58, 148] width 72 height 6
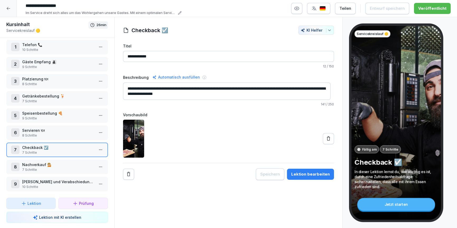
click at [50, 111] on p "Speisenbestellung 🍕" at bounding box center [58, 114] width 72 height 6
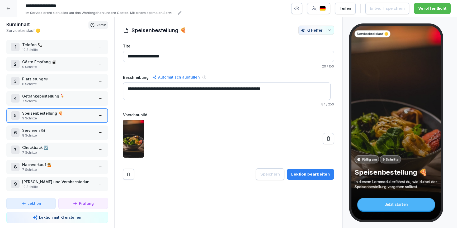
click at [50, 94] on p "Getränkebestellung 🍹" at bounding box center [58, 96] width 72 height 6
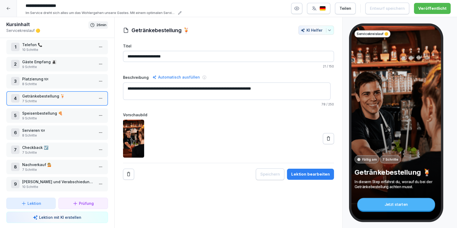
click at [50, 82] on p "8 Schritte" at bounding box center [58, 84] width 72 height 5
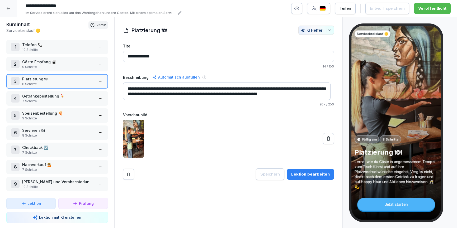
click at [317, 179] on button "Lektion bearbeiten" at bounding box center [310, 174] width 47 height 11
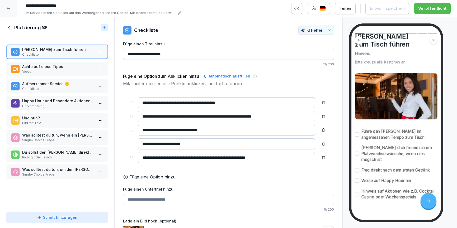
scroll to position [20, 0]
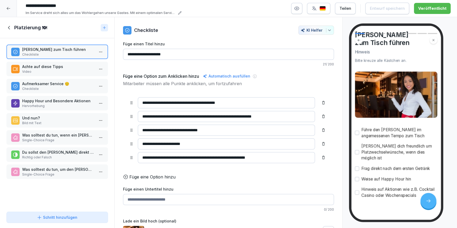
click at [12, 29] on div "Platzierung 🍽" at bounding box center [52, 28] width 92 height 6
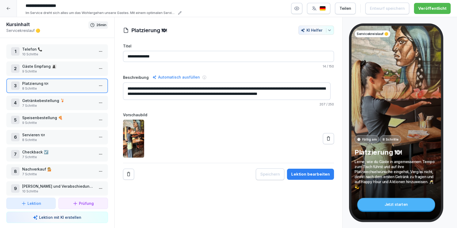
click at [44, 56] on p "10 Schritte" at bounding box center [58, 54] width 72 height 5
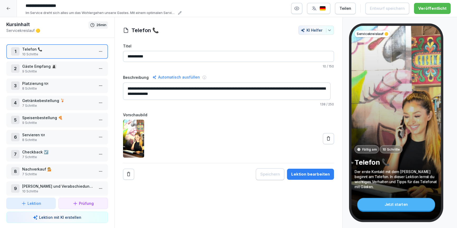
click at [8, 12] on div at bounding box center [8, 8] width 17 height 17
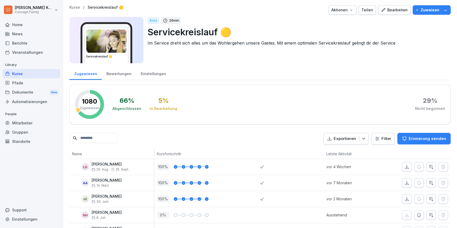
click at [18, 75] on div "Kurse" at bounding box center [32, 73] width 58 height 9
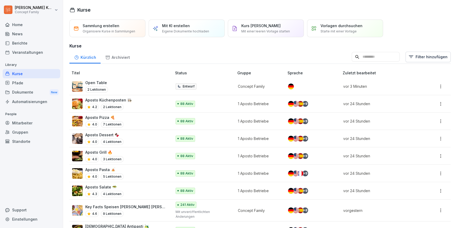
click at [25, 76] on div "Kurse" at bounding box center [32, 73] width 58 height 9
click at [145, 88] on div "Open Table 2 Lektionen" at bounding box center [119, 86] width 94 height 13
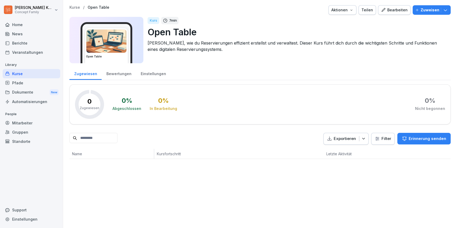
click at [387, 14] on button "Bearbeiten" at bounding box center [394, 10] width 32 height 10
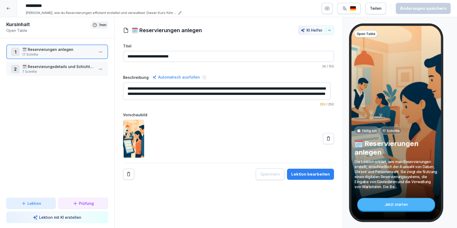
click at [332, 176] on div "**********" at bounding box center [229, 103] width 228 height 155
click at [314, 176] on div "Lektion bearbeiten" at bounding box center [310, 175] width 39 height 6
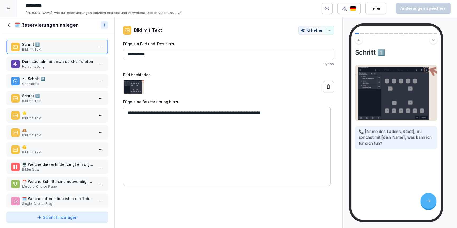
click at [98, 48] on html "**********" at bounding box center [228, 114] width 457 height 228
click at [76, 58] on div "Kopieren ⌘C" at bounding box center [77, 57] width 41 height 6
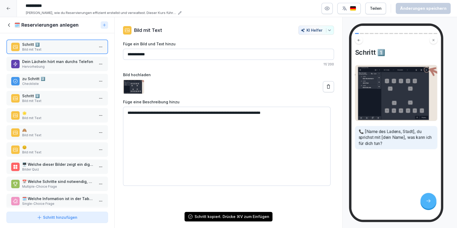
click at [8, 21] on div "🗓️ Reservierungen anlegen" at bounding box center [57, 25] width 114 height 16
click at [9, 24] on icon at bounding box center [9, 25] width 6 height 6
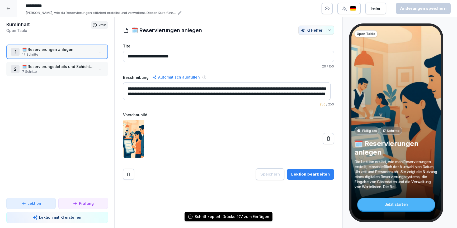
click at [9, 9] on icon at bounding box center [8, 8] width 4 height 4
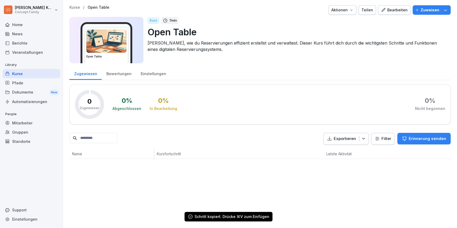
click at [23, 71] on div "Kurse" at bounding box center [32, 73] width 58 height 9
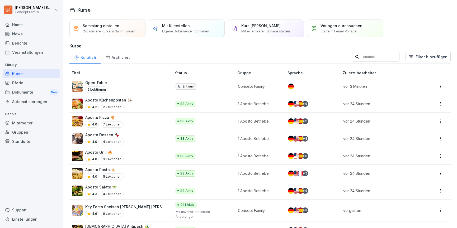
click at [376, 60] on input at bounding box center [376, 57] width 48 height 10
type input "*******"
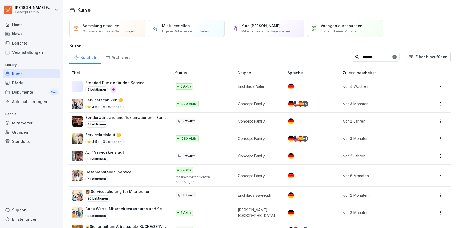
click at [143, 139] on div "Servicekreislauf 🟡 4.5 9 Lektionen" at bounding box center [119, 138] width 94 height 13
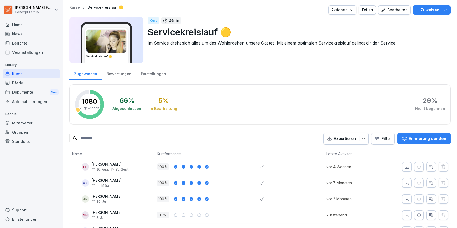
click at [392, 10] on div "Bearbeiten" at bounding box center [394, 10] width 27 height 6
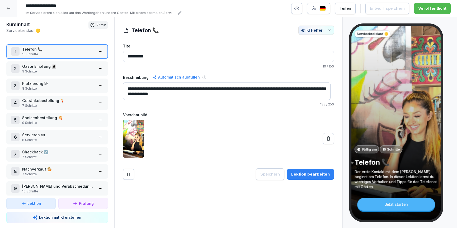
click at [308, 177] on div "Lektion bearbeiten" at bounding box center [310, 175] width 39 height 6
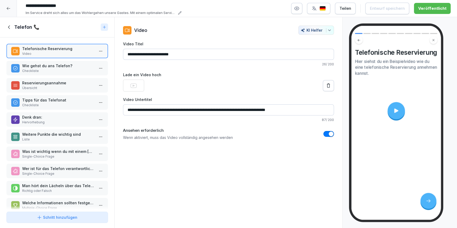
click at [72, 40] on div "Telefonische Reservierung Video Wie gehst du ans Telefon? Checkliste Reservieru…" at bounding box center [57, 123] width 114 height 172
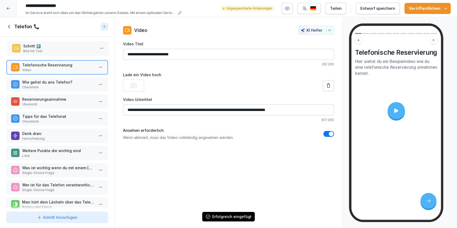
drag, startPoint x: 36, startPoint y: 191, endPoint x: 37, endPoint y: 45, distance: 145.9
click at [37, 45] on p "Schritt 1️⃣" at bounding box center [59, 46] width 72 height 6
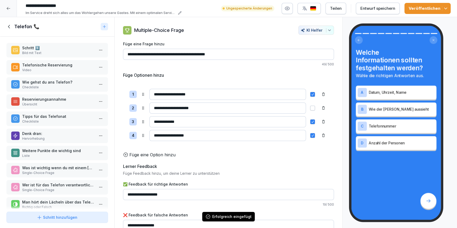
click at [41, 53] on p "Bild mit Text" at bounding box center [58, 53] width 72 height 5
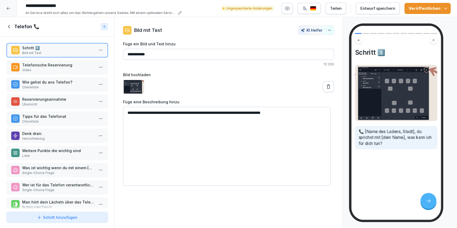
click at [97, 49] on html "**********" at bounding box center [228, 114] width 457 height 228
click at [73, 79] on div "Löschen" at bounding box center [68, 80] width 22 height 6
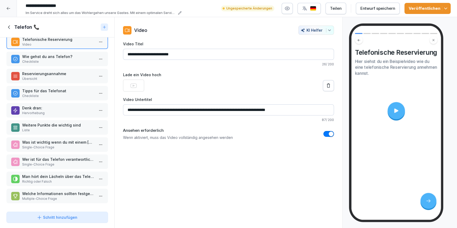
scroll to position [11, 0]
click at [50, 140] on p "Was ist wichtig wenn du mit einem Gast telefonierst?" at bounding box center [58, 143] width 72 height 6
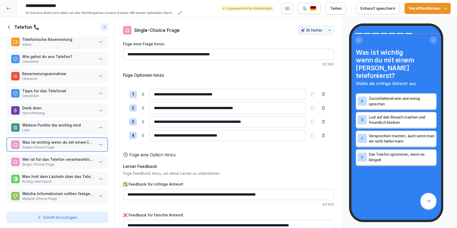
click at [52, 151] on div "Telefonische Reservierung Video Wie gehst du ans Telefon? Checkliste Reservieru…" at bounding box center [57, 123] width 114 height 172
click at [51, 157] on p "Wer ist für das Telefon verantwortlich?" at bounding box center [58, 160] width 72 height 6
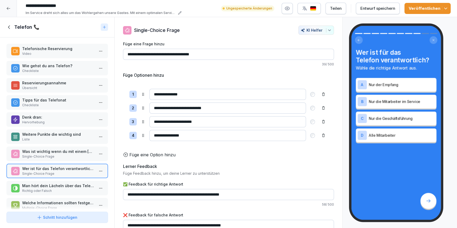
click at [6, 22] on div "Telefon 📞" at bounding box center [57, 27] width 114 height 20
click at [9, 30] on div "Telefon 📞" at bounding box center [52, 27] width 92 height 6
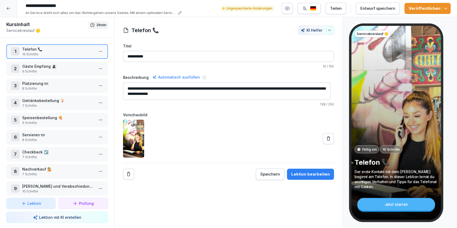
click at [10, 8] on icon at bounding box center [8, 8] width 4 height 4
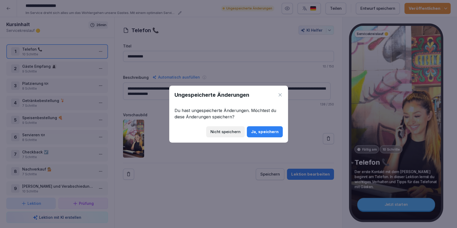
click at [222, 130] on div "Nicht speichern" at bounding box center [225, 132] width 30 height 6
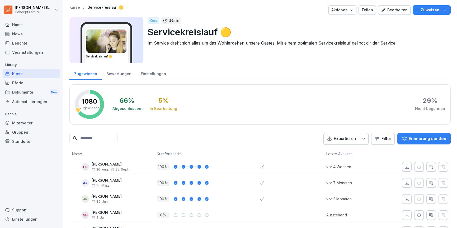
click at [445, 10] on button "Zuweisen" at bounding box center [431, 10] width 38 height 10
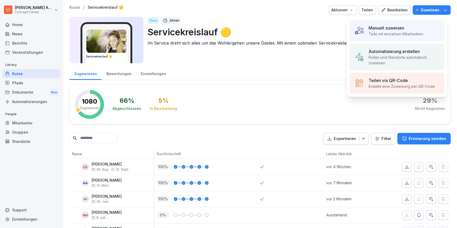
click at [401, 11] on div "Bearbeiten" at bounding box center [394, 10] width 27 height 6
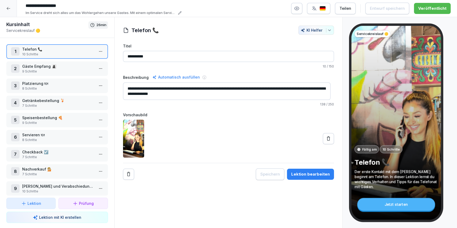
click at [262, 58] on input "**********" at bounding box center [228, 56] width 211 height 11
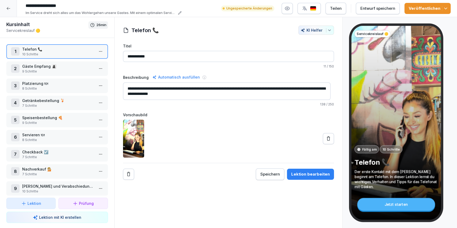
click at [443, 9] on icon "button" at bounding box center [445, 8] width 5 height 5
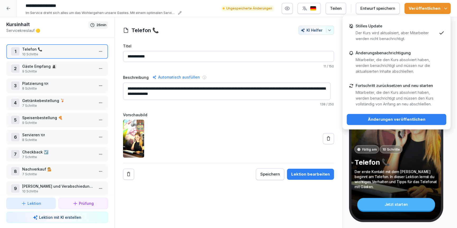
click at [306, 55] on input "**********" at bounding box center [228, 56] width 211 height 11
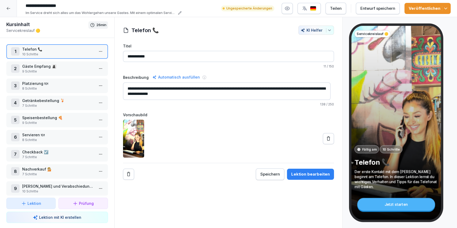
type input "**********"
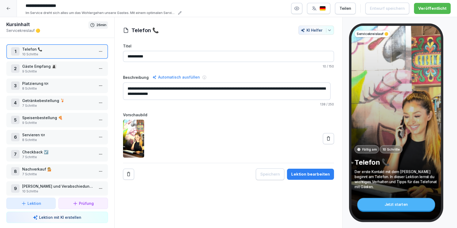
click at [308, 175] on div "Lektion bearbeiten" at bounding box center [310, 175] width 39 height 6
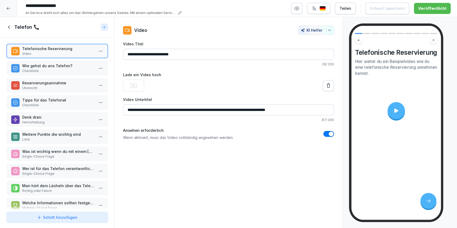
click at [42, 68] on p "Wie gehst du ans Telefon?" at bounding box center [58, 66] width 72 height 6
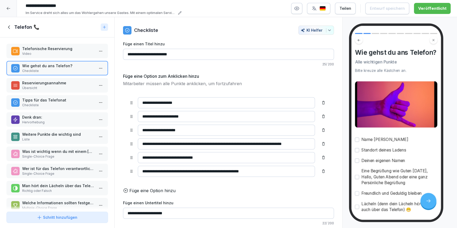
click at [44, 82] on p "Reservierungsannahme" at bounding box center [58, 83] width 72 height 6
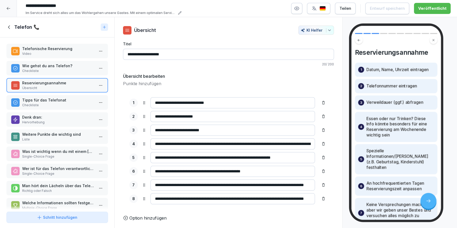
click at [45, 99] on p "Tipps für das Telefonat" at bounding box center [58, 100] width 72 height 6
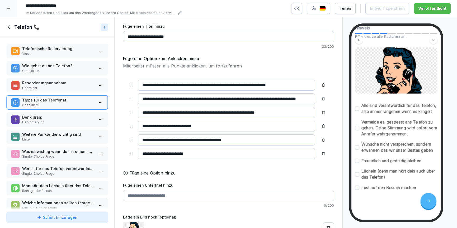
scroll to position [46, 0]
click at [7, 27] on icon at bounding box center [9, 27] width 6 height 6
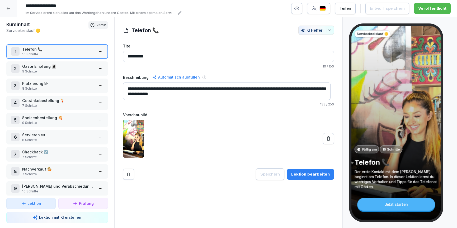
click at [8, 11] on div at bounding box center [8, 8] width 17 height 17
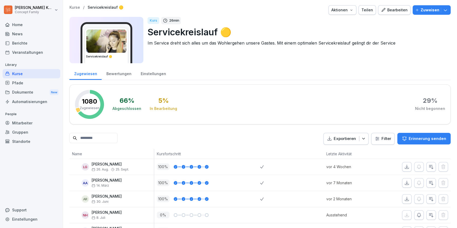
click at [22, 76] on div "Kurse" at bounding box center [32, 73] width 58 height 9
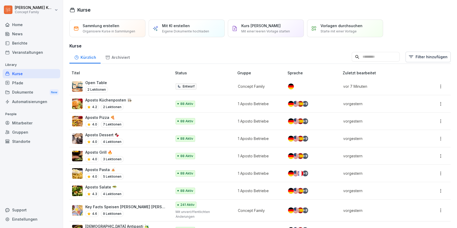
click at [136, 85] on div "Open Table 2 Lektionen" at bounding box center [119, 86] width 94 height 13
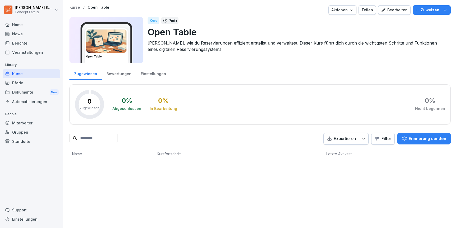
click at [392, 10] on div "Bearbeiten" at bounding box center [394, 10] width 27 height 6
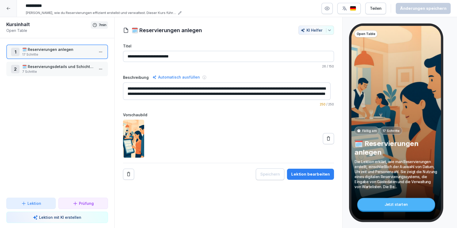
click at [50, 74] on div "2 🗓️ Reservierungsdetails und Schichtauswahl 7 Schritte" at bounding box center [57, 69] width 102 height 15
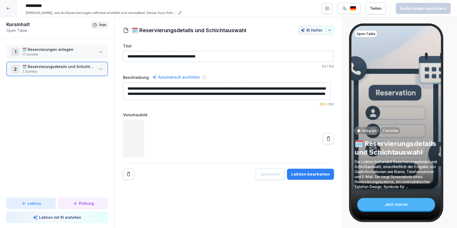
click at [51, 54] on p "17 Schritte" at bounding box center [58, 54] width 72 height 5
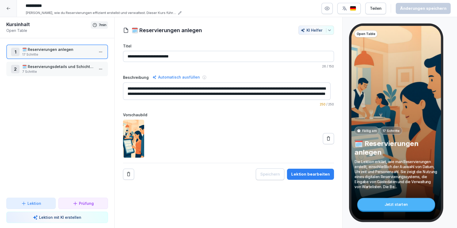
click at [50, 64] on p "🗓️ Reservierungsdetails und Schichtauswahl" at bounding box center [58, 67] width 72 height 6
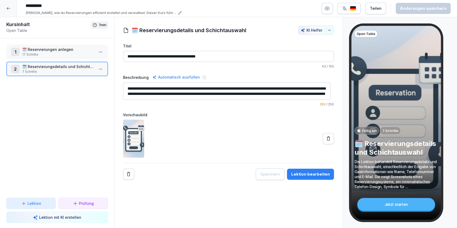
click at [43, 56] on p "17 Schritte" at bounding box center [58, 54] width 72 height 5
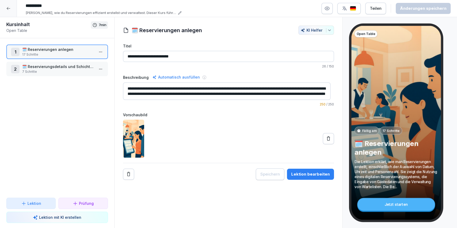
click at [305, 185] on div "**********" at bounding box center [228, 122] width 229 height 211
click at [306, 178] on button "Lektion bearbeiten" at bounding box center [310, 174] width 47 height 11
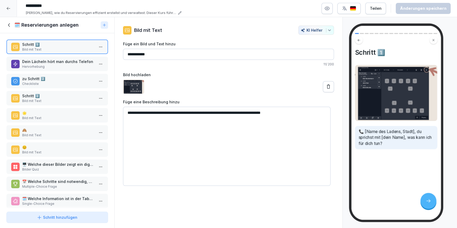
click at [49, 86] on div "zu Schritt 2️⃣ Checkliste" at bounding box center [57, 81] width 102 height 15
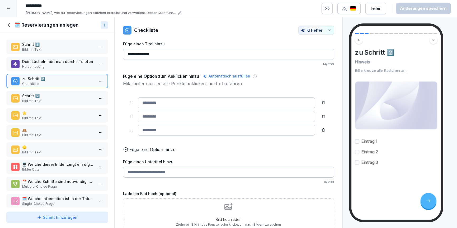
click at [52, 219] on div "Schritt hinzufügen" at bounding box center [57, 218] width 41 height 6
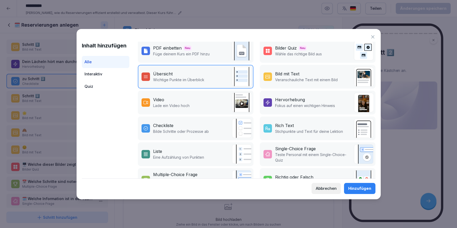
scroll to position [74, 0]
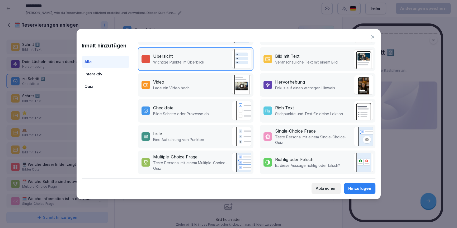
click at [332, 191] on div "Abbrechen" at bounding box center [326, 189] width 21 height 6
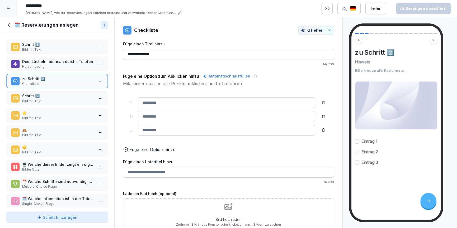
click at [8, 23] on icon at bounding box center [9, 25] width 6 height 6
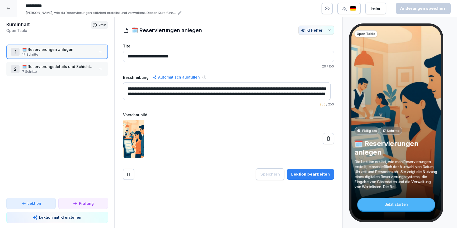
click at [263, 94] on textarea "**********" at bounding box center [226, 91] width 207 height 17
click at [217, 94] on textarea "**********" at bounding box center [226, 91] width 207 height 17
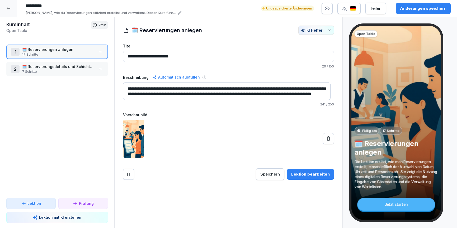
type textarea "**********"
click at [11, 10] on div at bounding box center [8, 8] width 17 height 17
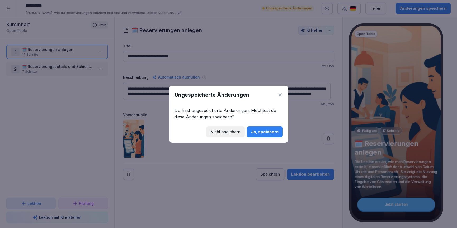
click at [258, 134] on div "Ja, speichern" at bounding box center [264, 132] width 27 height 6
